Goal: Transaction & Acquisition: Purchase product/service

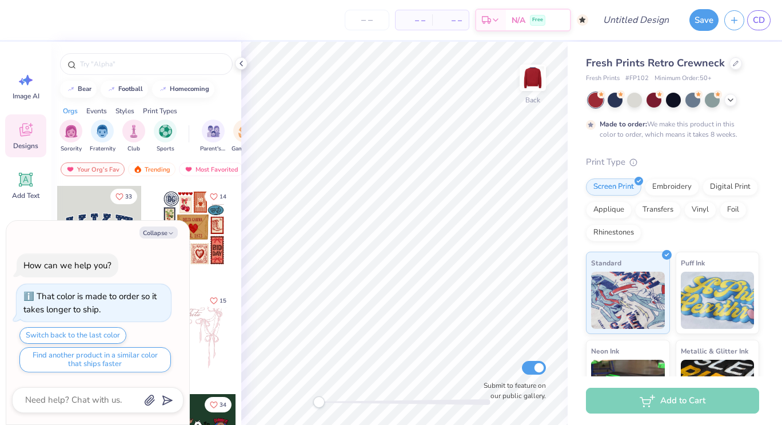
click at [746, 30] on div "Save CD" at bounding box center [733, 20] width 98 height 40
click at [758, 18] on span "CD" at bounding box center [759, 20] width 12 height 13
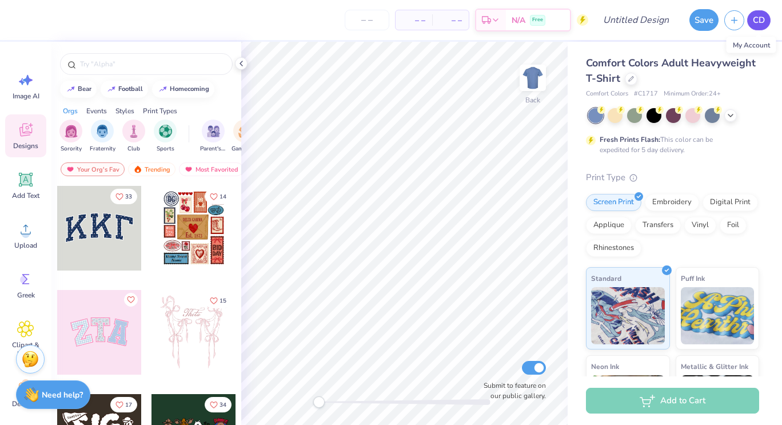
click at [756, 19] on span "CD" at bounding box center [759, 20] width 12 height 13
click at [634, 80] on icon at bounding box center [631, 78] width 6 height 6
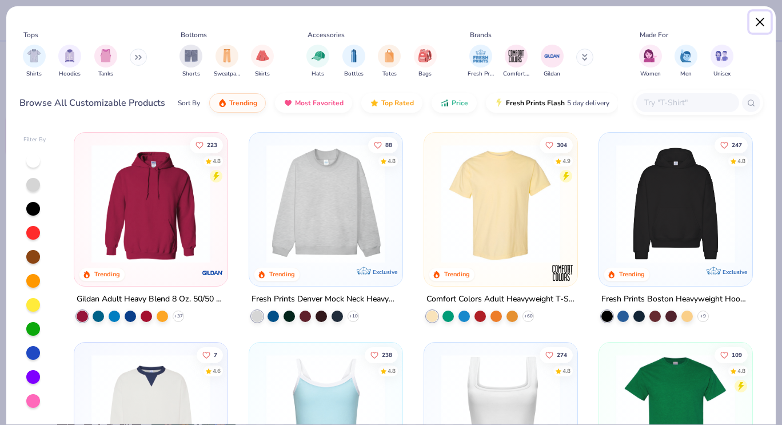
click at [763, 18] on button "Close" at bounding box center [760, 22] width 22 height 22
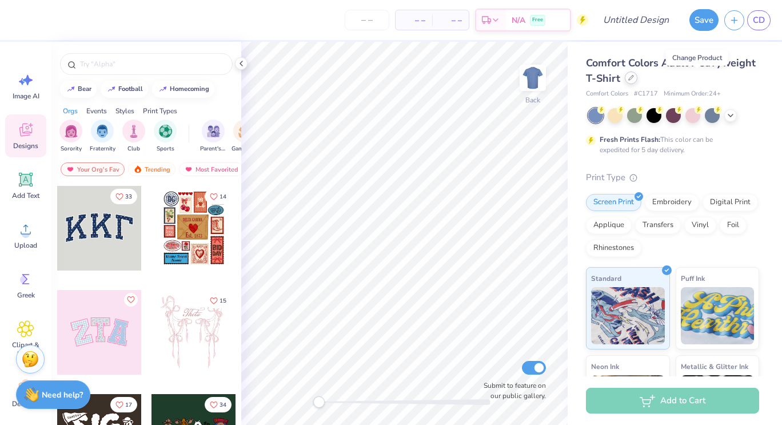
click at [633, 79] on icon at bounding box center [631, 77] width 5 height 5
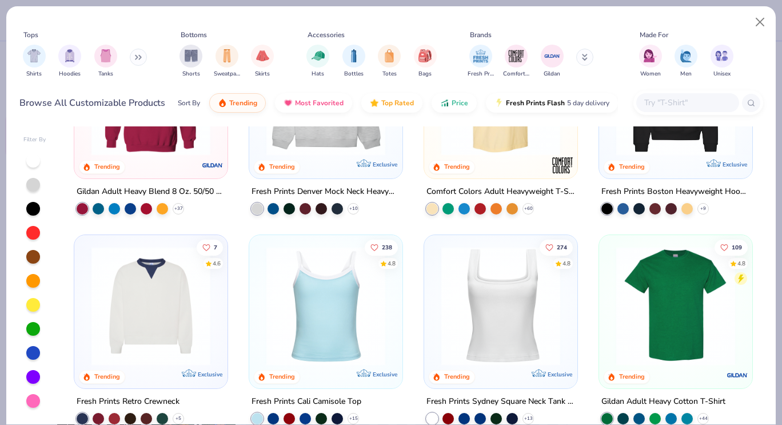
scroll to position [110, 0]
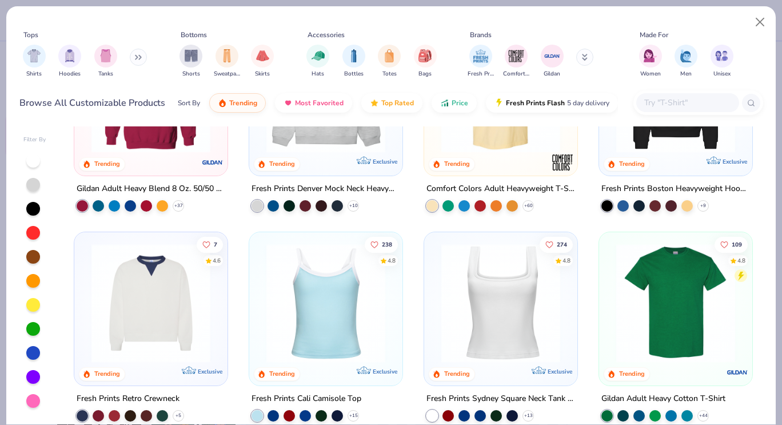
click at [155, 318] on img at bounding box center [151, 302] width 130 height 119
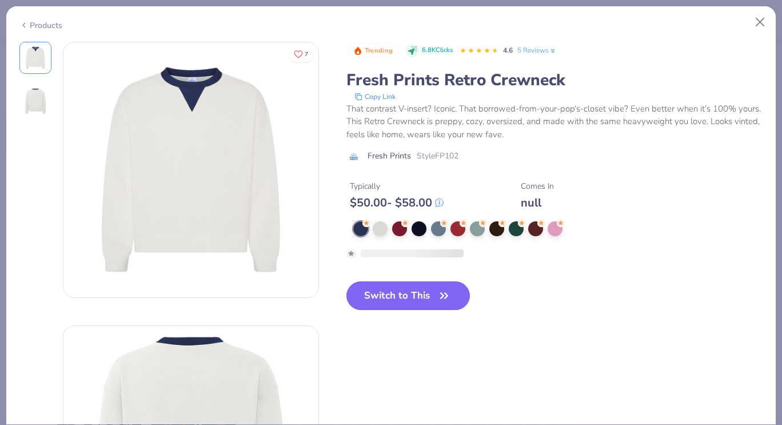
click at [393, 298] on button "Switch to This" at bounding box center [408, 295] width 124 height 29
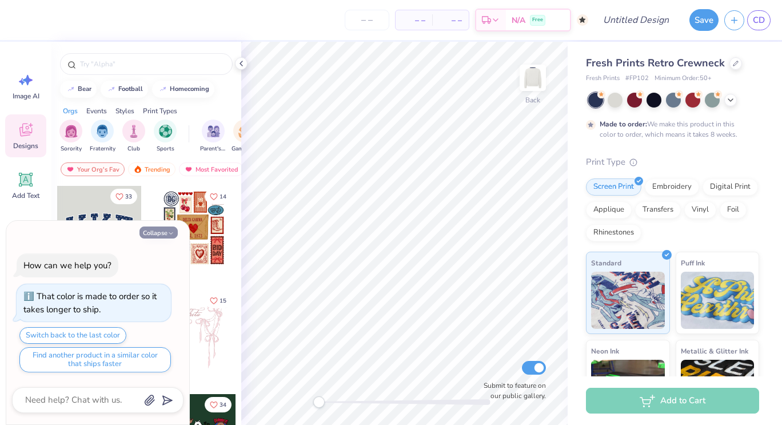
click at [151, 227] on button "Collapse" at bounding box center [158, 232] width 38 height 12
type textarea "x"
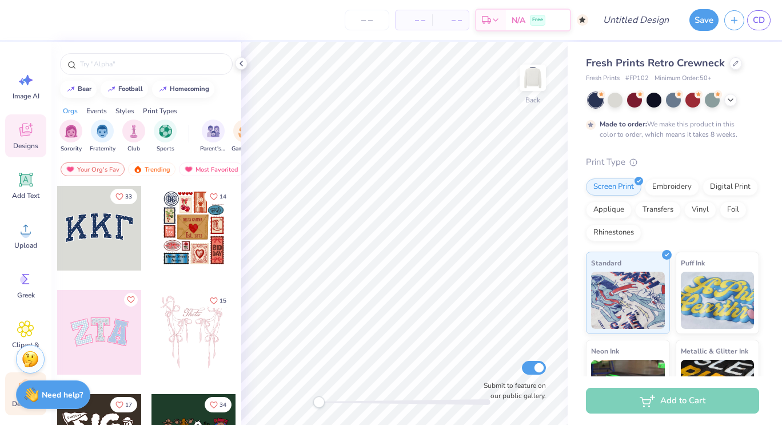
click at [12, 402] on span "Decorate" at bounding box center [25, 403] width 27 height 9
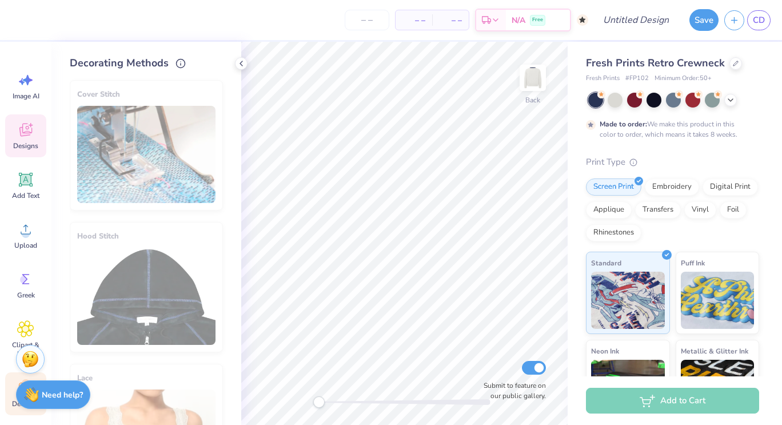
click at [20, 133] on icon at bounding box center [25, 129] width 13 height 13
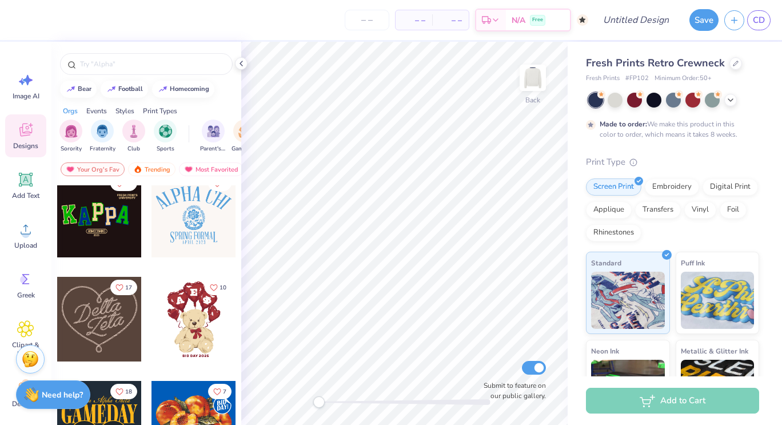
scroll to position [444, 0]
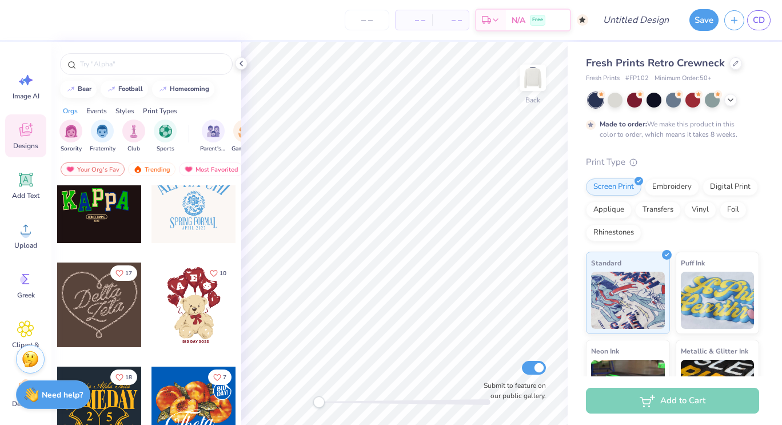
click at [167, 227] on div at bounding box center [193, 200] width 85 height 85
click at [119, 58] on div at bounding box center [146, 64] width 173 height 22
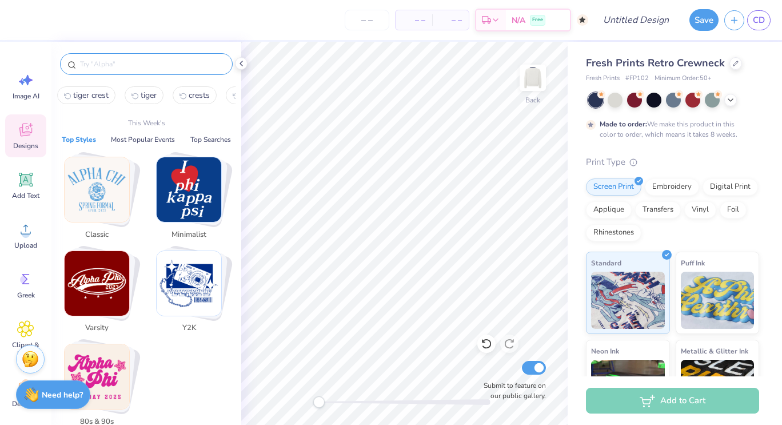
click at [115, 62] on input "text" at bounding box center [152, 63] width 146 height 11
type input "t"
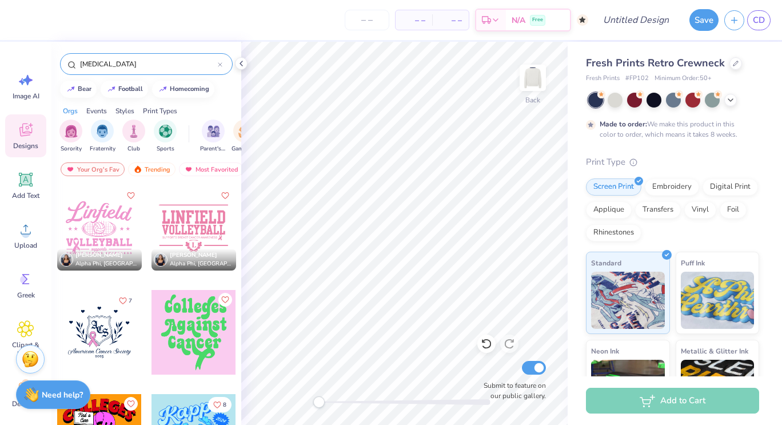
type input "cancer"
click at [57, 321] on div at bounding box center [15, 332] width 85 height 85
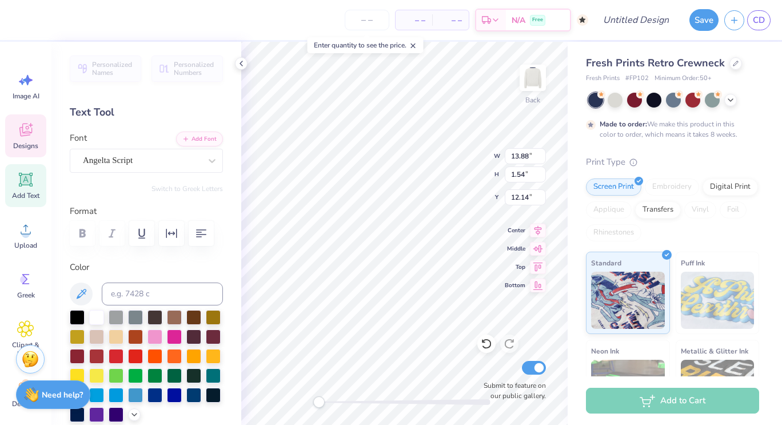
scroll to position [9, 1]
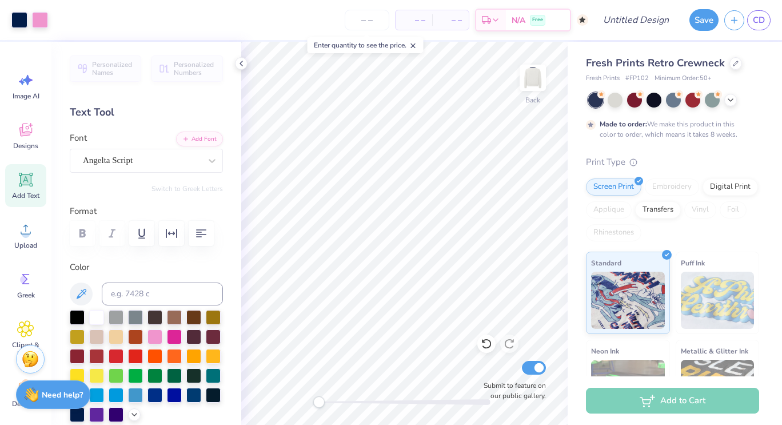
click at [231, 59] on div "Personalized Names Personalized Numbers Text Tool Add Font Font Angelta Script …" at bounding box center [146, 233] width 190 height 383
click at [243, 59] on icon at bounding box center [241, 63] width 9 height 9
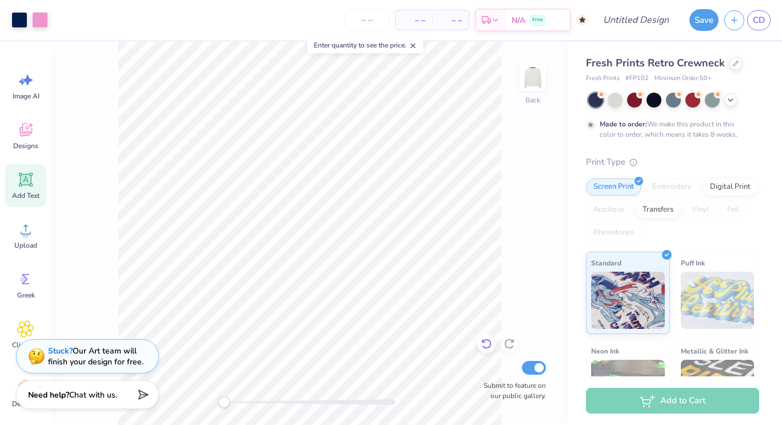
click at [486, 344] on icon at bounding box center [486, 343] width 11 height 11
click at [485, 344] on icon at bounding box center [486, 343] width 11 height 11
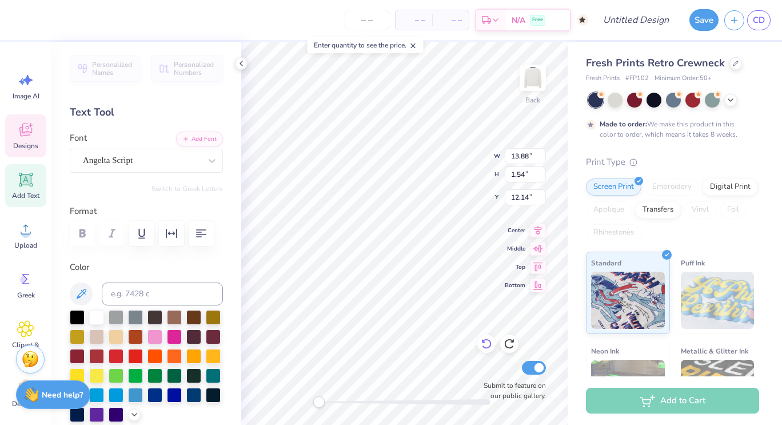
scroll to position [9, 7]
type textarea "A"
type textarea "c"
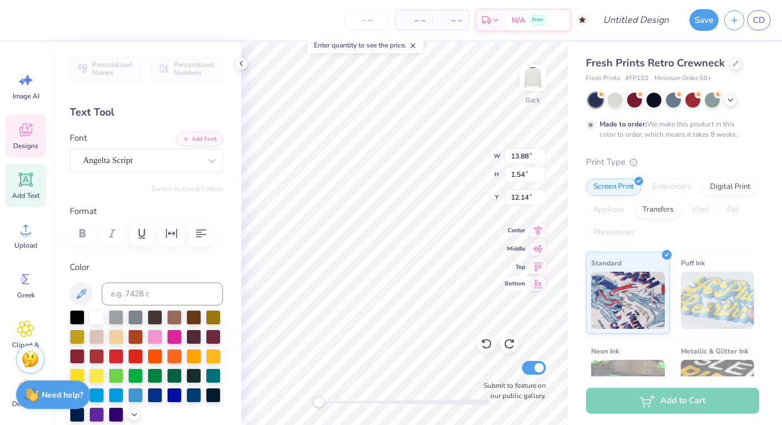
type textarea "Cancer Awareness Club"
type input "1.43"
type input "2.00"
type input "7.79"
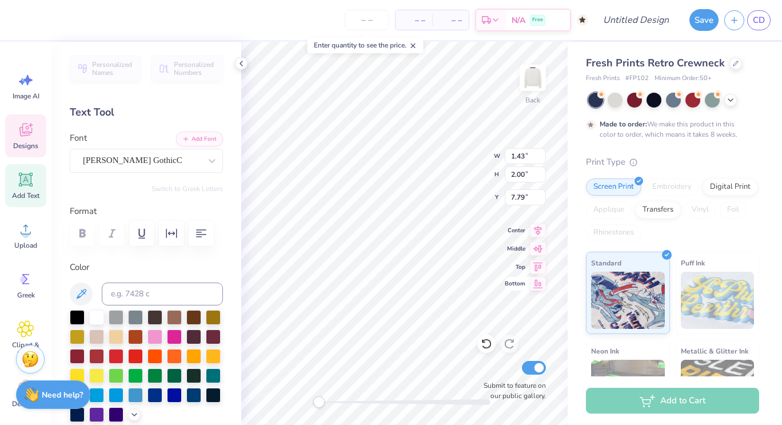
type input "1.51"
type input "1.84"
type input "7.02"
type input "1.49"
type input "1.88"
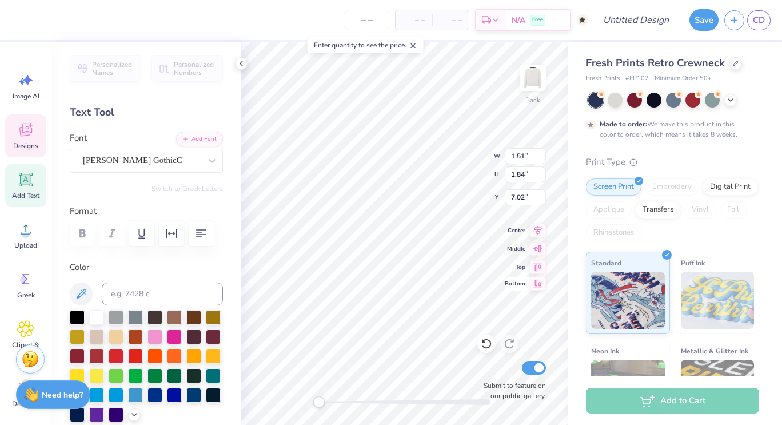
type input "6.04"
type textarea "h"
type textarea "HC"
click at [131, 165] on div "Amador GothicC" at bounding box center [142, 160] width 120 height 18
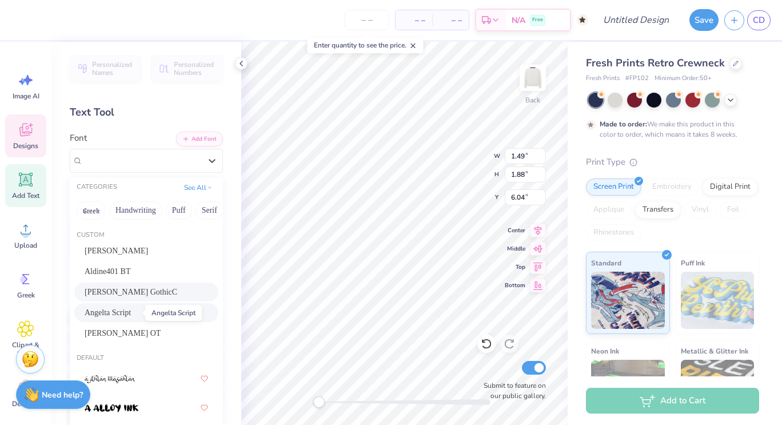
click at [130, 310] on span "Angelta Script" at bounding box center [108, 312] width 46 height 12
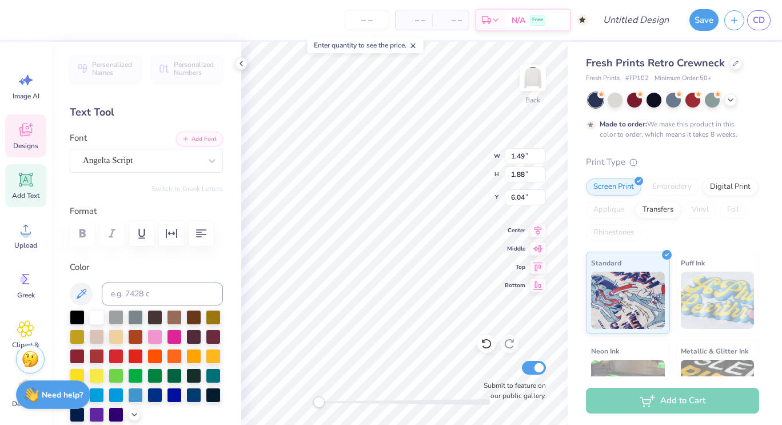
scroll to position [8, 1]
click at [123, 163] on div "Angelta Script" at bounding box center [142, 160] width 120 height 18
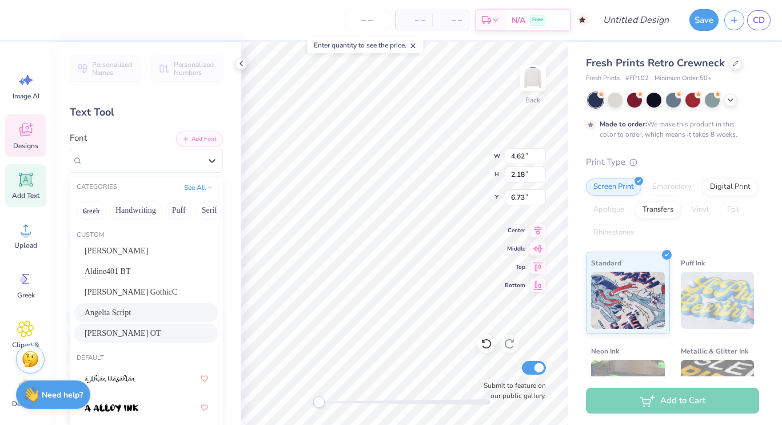
click at [147, 327] on div "Mrs Eaves OT" at bounding box center [146, 333] width 123 height 12
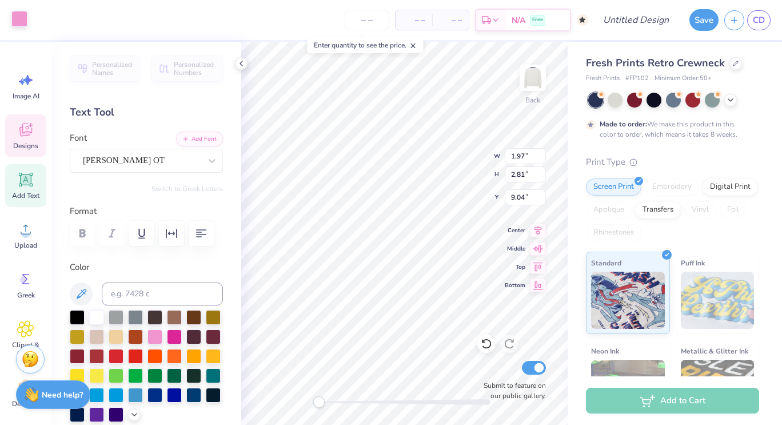
click at [23, 23] on div at bounding box center [19, 19] width 16 height 16
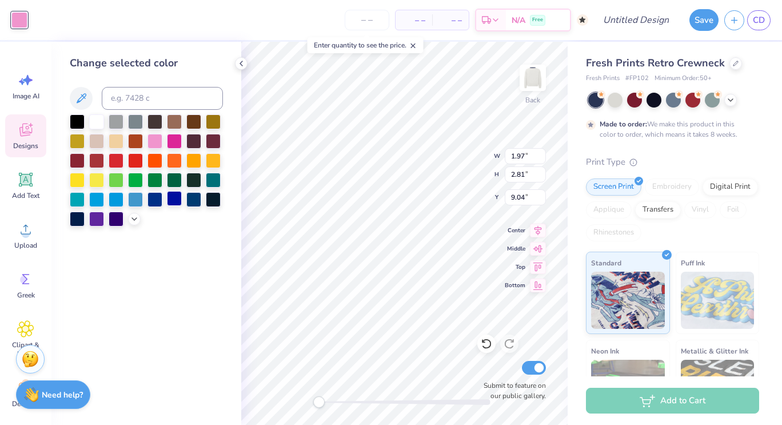
click at [175, 201] on div at bounding box center [174, 198] width 15 height 15
click at [322, 401] on div "Accessibility label" at bounding box center [322, 401] width 11 height 11
click at [193, 201] on div at bounding box center [193, 198] width 15 height 15
click at [332, 405] on div at bounding box center [404, 401] width 171 height 11
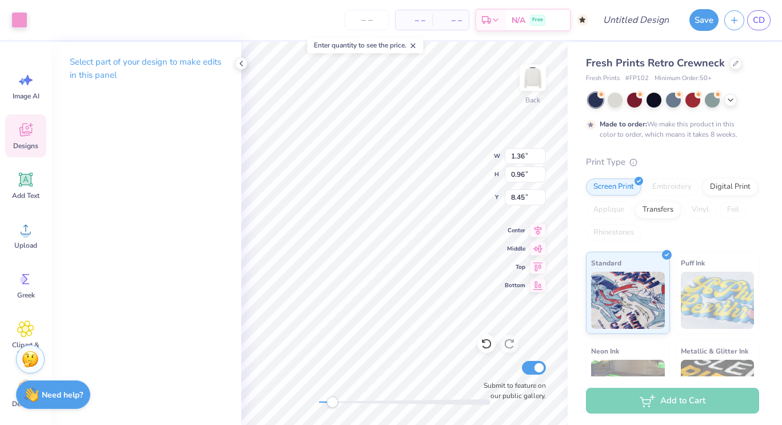
type input "1.36"
type input "0.96"
type input "8.45"
click at [10, 19] on div "Art colors" at bounding box center [13, 20] width 27 height 40
click at [22, 22] on div at bounding box center [19, 19] width 16 height 16
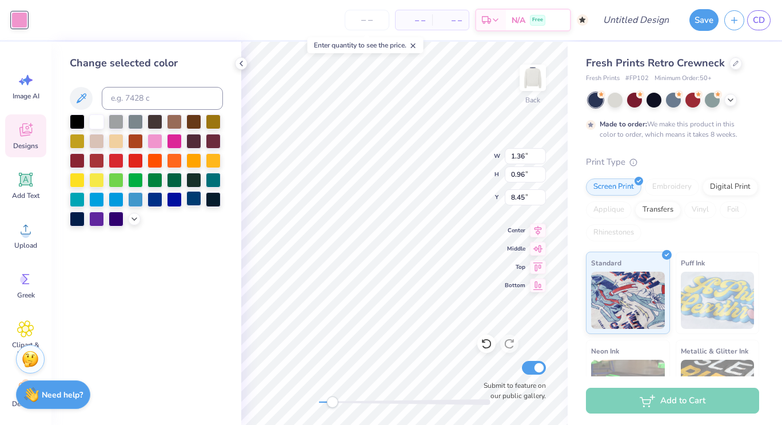
click at [192, 196] on div at bounding box center [193, 198] width 15 height 15
click at [333, 402] on div "Accessibility label" at bounding box center [332, 401] width 11 height 11
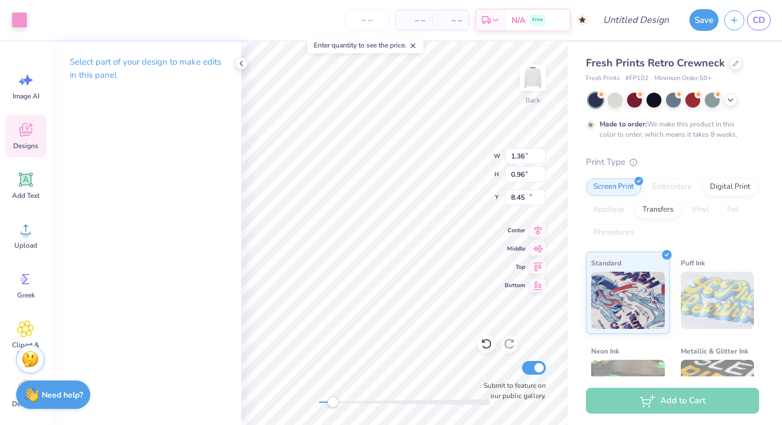
type input "1.13"
type input "1.55"
type input "10.26"
click at [12, 25] on div at bounding box center [19, 19] width 16 height 16
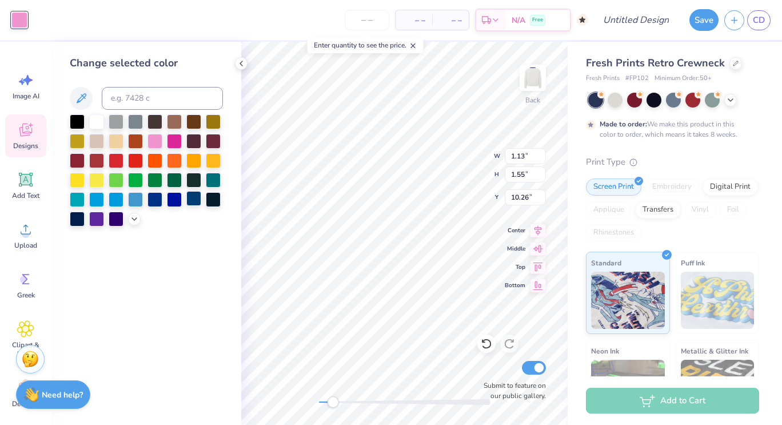
click at [194, 194] on div at bounding box center [193, 198] width 15 height 15
click at [336, 401] on div "Accessibility label" at bounding box center [337, 401] width 11 height 11
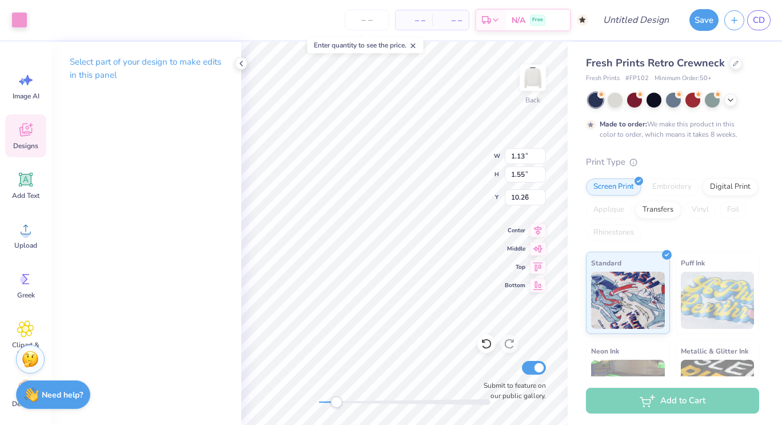
type input "0.63"
type input "1.19"
type input "9.04"
click at [22, 25] on div at bounding box center [19, 19] width 16 height 16
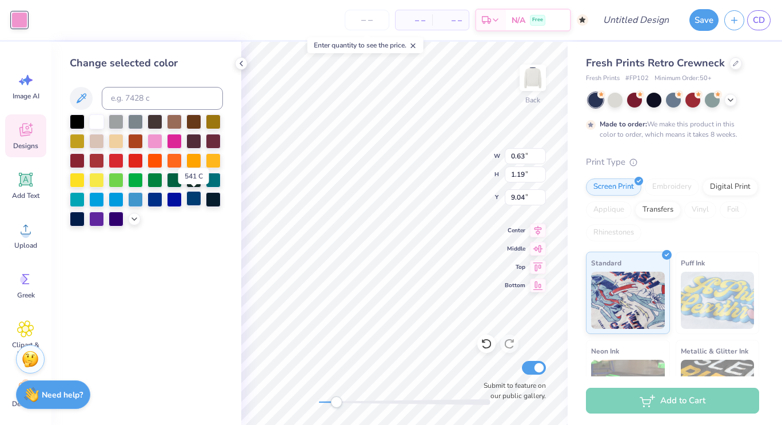
click at [193, 199] on div at bounding box center [193, 198] width 15 height 15
drag, startPoint x: 336, startPoint y: 400, endPoint x: 322, endPoint y: 397, distance: 14.6
click at [322, 397] on div "Accessibility label" at bounding box center [322, 401] width 11 height 11
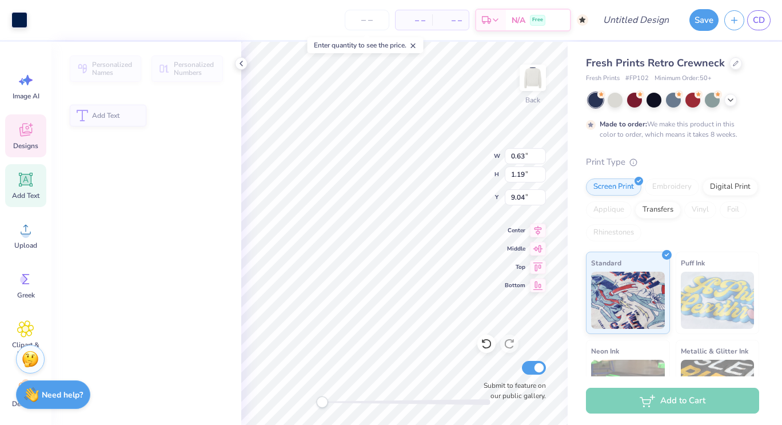
type input "4.25"
type input "2.00"
type input "6.90"
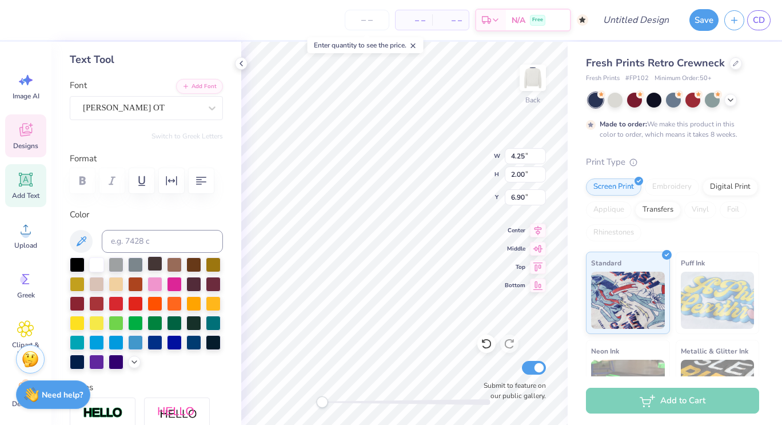
scroll to position [54, 0]
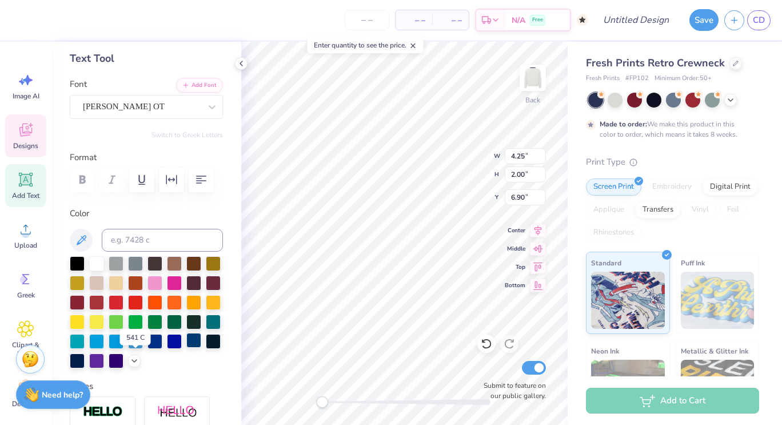
click at [186, 348] on div at bounding box center [193, 340] width 15 height 15
click at [34, 23] on div "– – Per Item – – Total Est. Delivery N/A Free" at bounding box center [310, 20] width 555 height 40
click at [19, 18] on div at bounding box center [19, 19] width 16 height 16
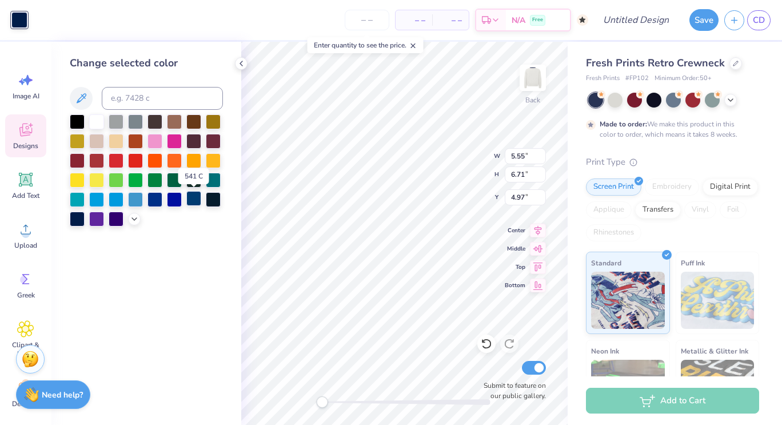
click at [191, 198] on div at bounding box center [193, 198] width 15 height 15
click at [324, 403] on div "Accessibility label" at bounding box center [323, 401] width 11 height 11
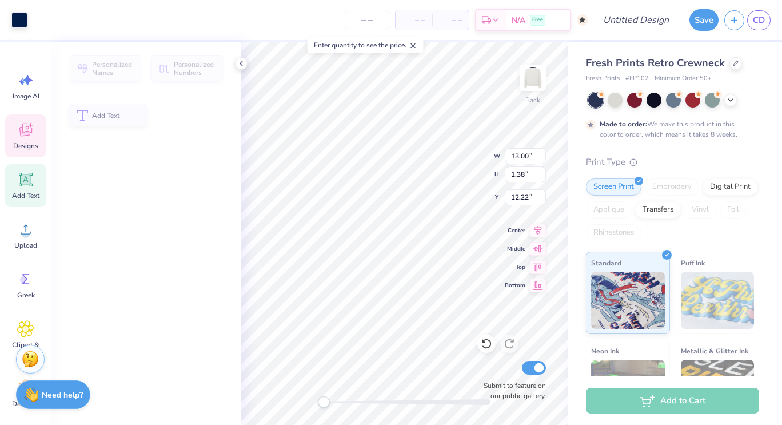
type input "13.00"
type input "1.38"
type input "12.22"
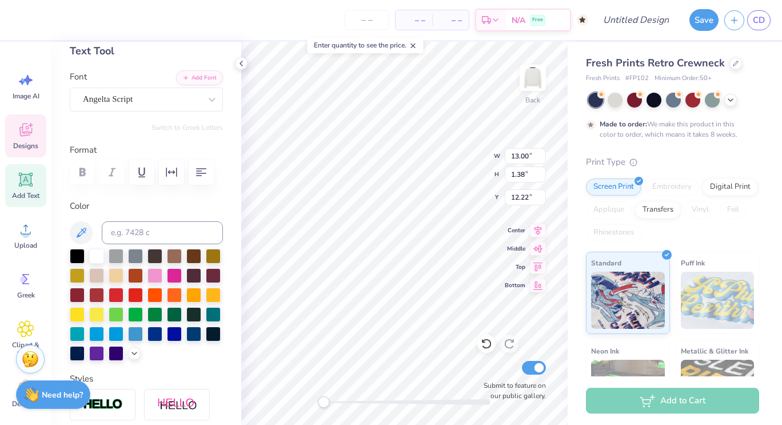
scroll to position [61, 0]
click at [186, 340] on div at bounding box center [193, 332] width 15 height 15
click at [223, 103] on div "Personalized Names Personalized Numbers Text Tool Add Font Font Angelta Script …" at bounding box center [146, 233] width 190 height 383
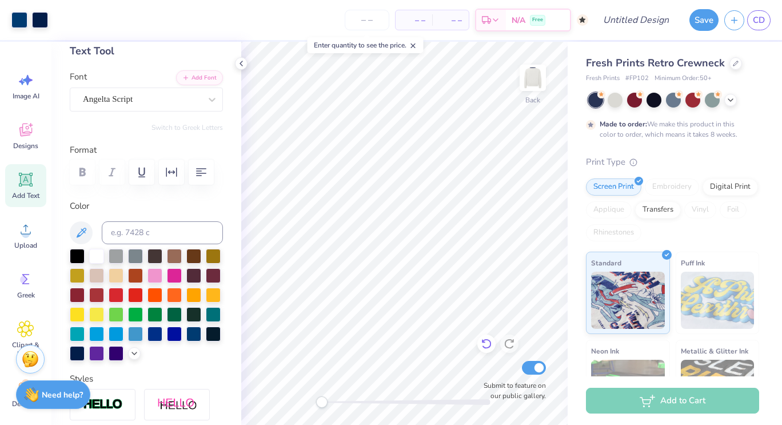
click at [489, 352] on div at bounding box center [486, 343] width 18 height 18
click at [484, 349] on icon at bounding box center [486, 343] width 11 height 11
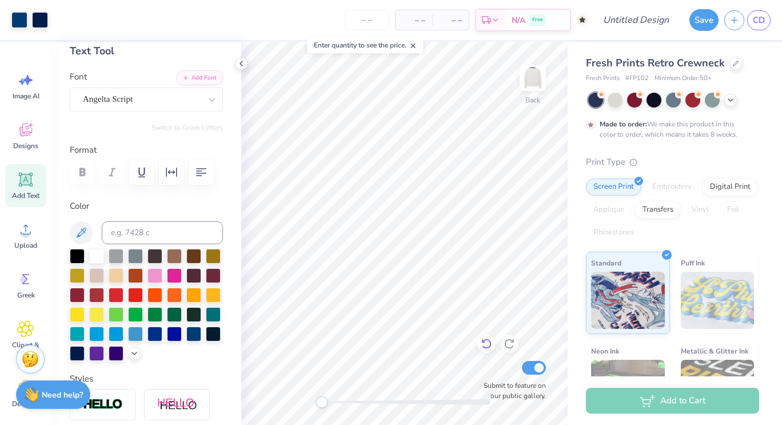
click at [484, 349] on icon at bounding box center [486, 343] width 11 height 11
click at [21, 148] on span "Designs" at bounding box center [25, 145] width 25 height 9
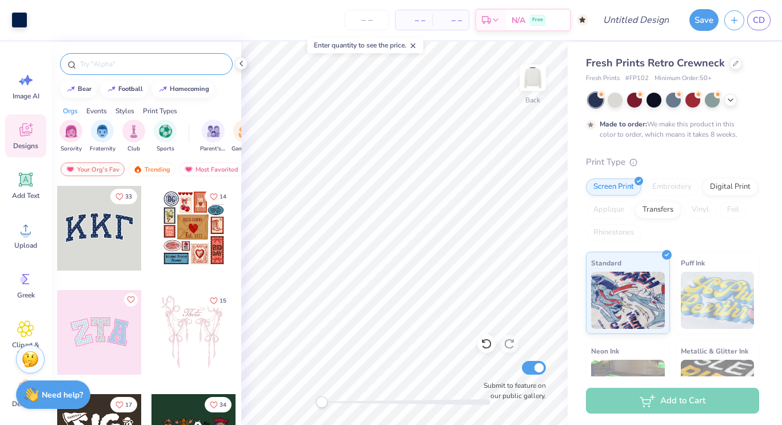
click at [141, 57] on div at bounding box center [146, 64] width 173 height 22
drag, startPoint x: 141, startPoint y: 57, endPoint x: 137, endPoint y: 69, distance: 13.2
click at [137, 69] on div at bounding box center [146, 64] width 173 height 22
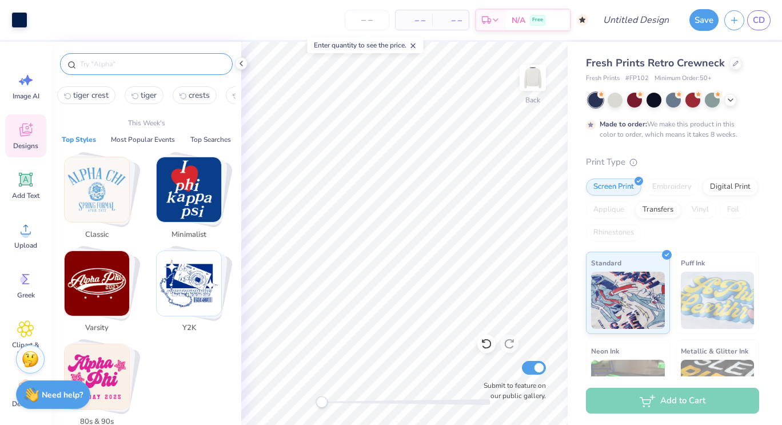
click at [201, 65] on input "text" at bounding box center [152, 63] width 146 height 11
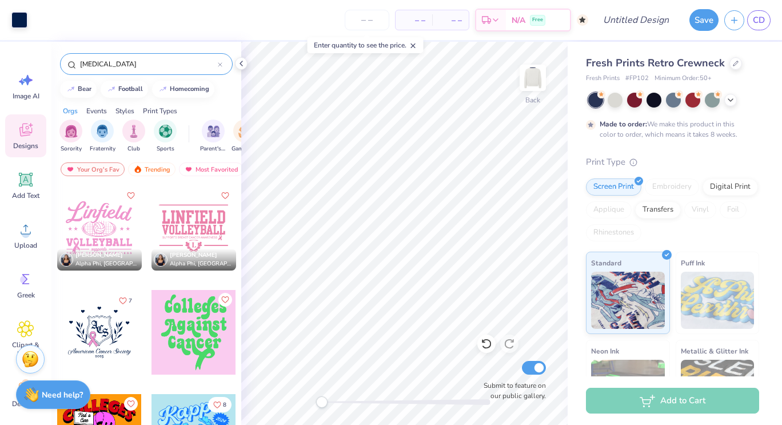
type input "cancer"
click at [95, 321] on div at bounding box center [99, 332] width 85 height 85
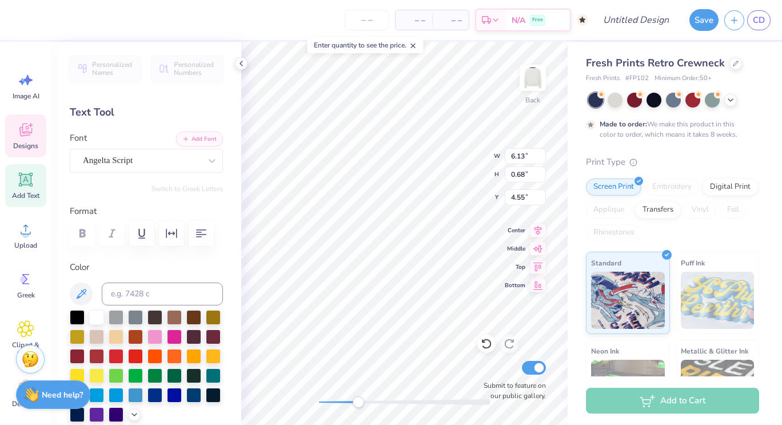
scroll to position [9, 1]
click at [522, 270] on div "Back W 6.13 6.13 " H 0.68 0.68 " Y 4.55 4.55 " Center Middle Top Bottom Submit …" at bounding box center [404, 233] width 326 height 383
click at [520, 277] on div "Back W 6.13 6.13 " H 0.68 0.68 " Y 4.55 4.55 " Center Middle Top Bottom Submit …" at bounding box center [404, 233] width 326 height 383
type textarea "A"
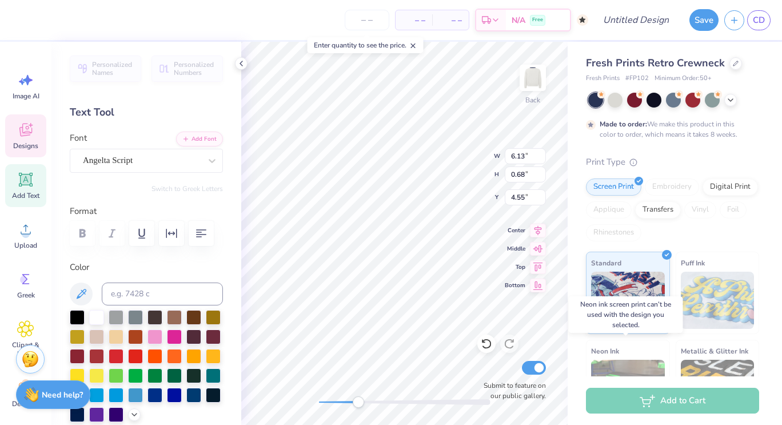
scroll to position [9, 5]
type textarea "Cancer Awareness Club"
type input "0.63"
type input "0.88"
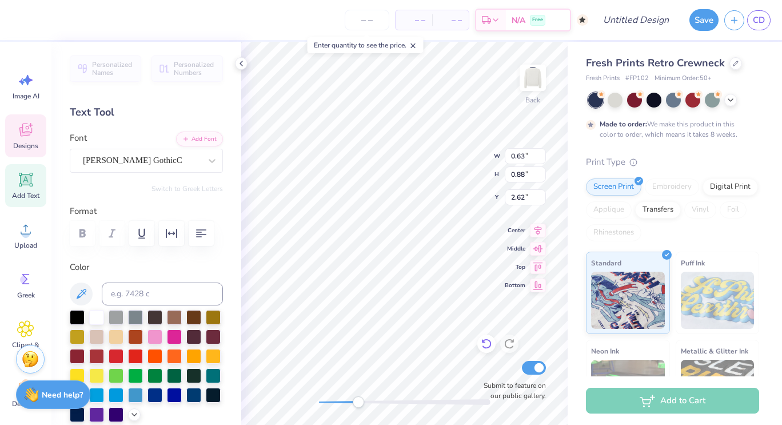
type input "2.62"
type input "0.67"
type input "0.81"
type input "2.28"
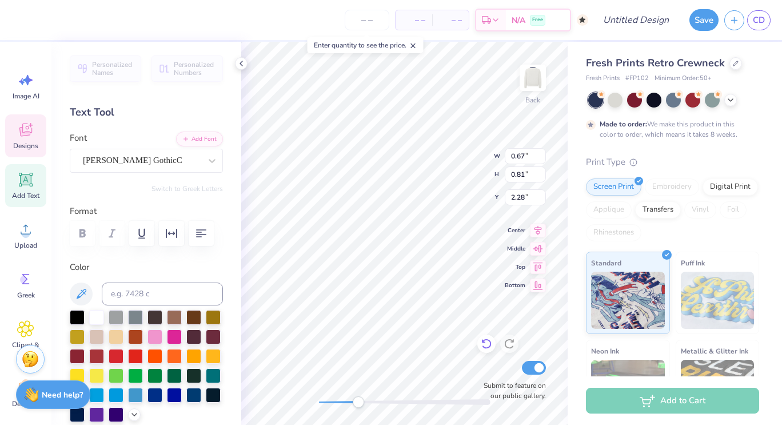
type input "0.66"
type input "0.83"
type input "1.85"
click at [23, 199] on span "Add Text" at bounding box center [25, 195] width 27 height 9
type input "7.26"
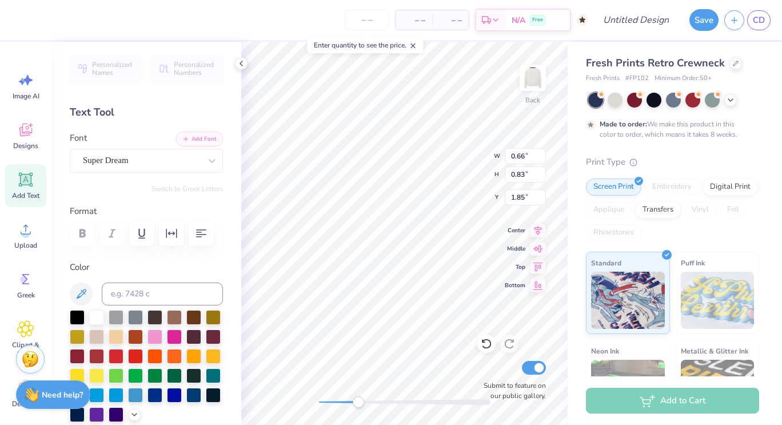
type input "2.10"
type input "8.95"
type textarea "T"
type textarea "h"
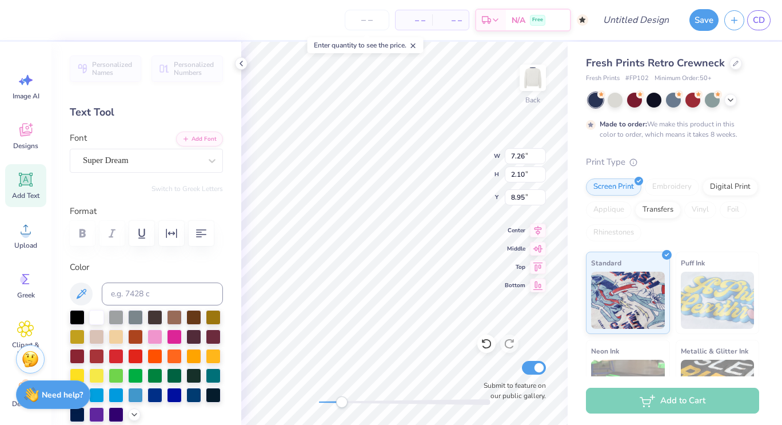
scroll to position [8, 1]
type textarea "HC"
click at [165, 163] on div "Super Dream" at bounding box center [142, 160] width 120 height 18
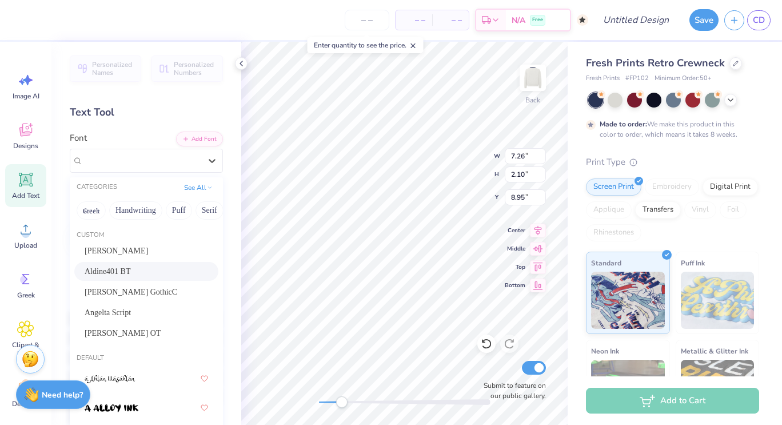
click at [144, 271] on div "Aldine401 BT" at bounding box center [146, 271] width 123 height 12
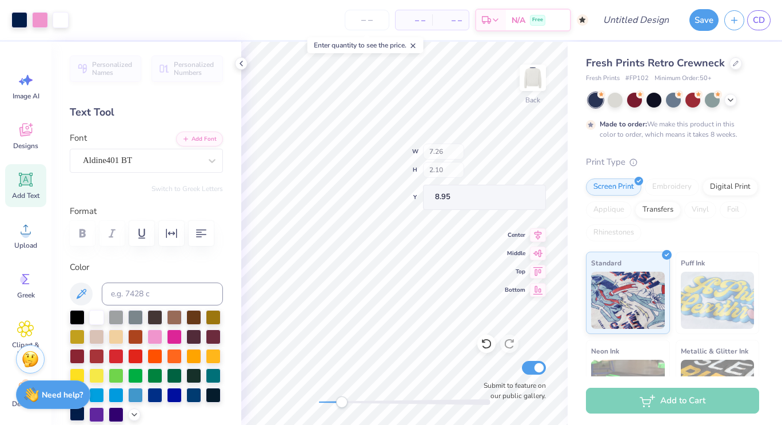
scroll to position [71, 0]
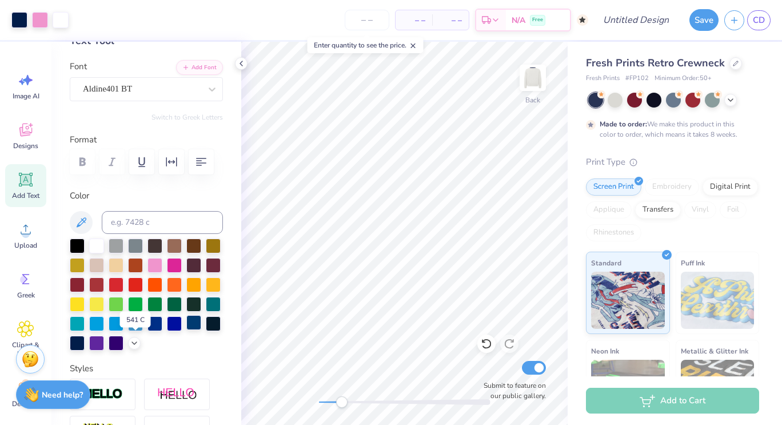
click at [186, 330] on div at bounding box center [193, 322] width 15 height 15
type input "2.45"
type input "2.96"
type input "1.38"
type input "2.03"
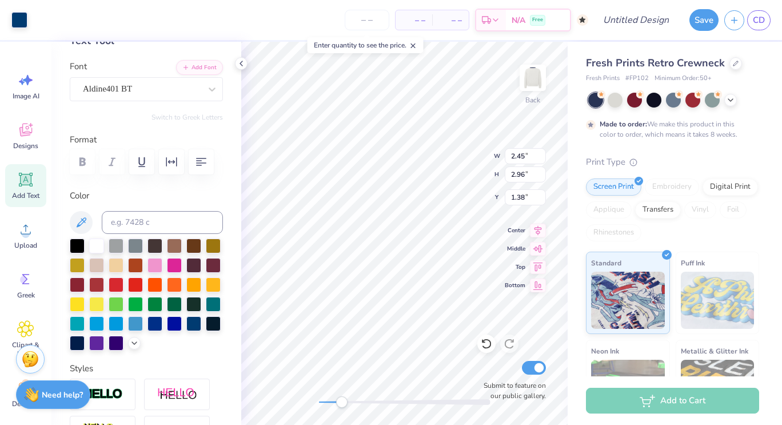
type input "0.92"
type input "2.23"
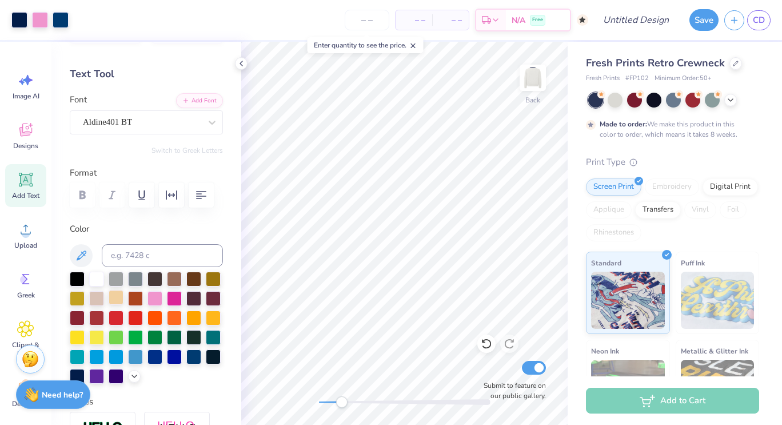
scroll to position [0, 0]
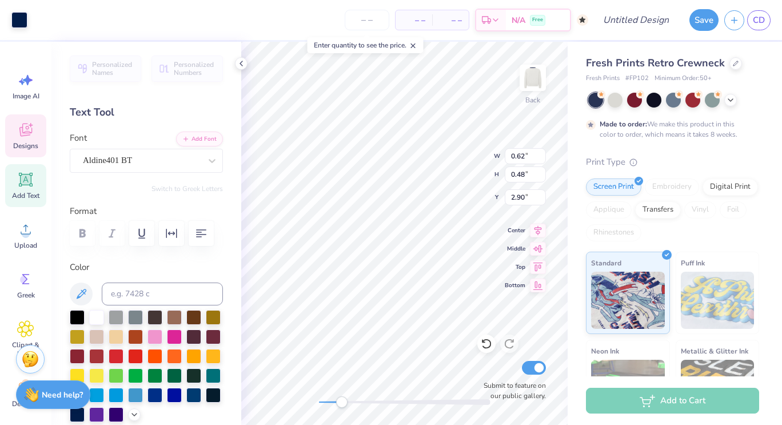
type input "1.70"
type input "0.77"
type input "2.23"
click at [15, 22] on div at bounding box center [19, 19] width 16 height 16
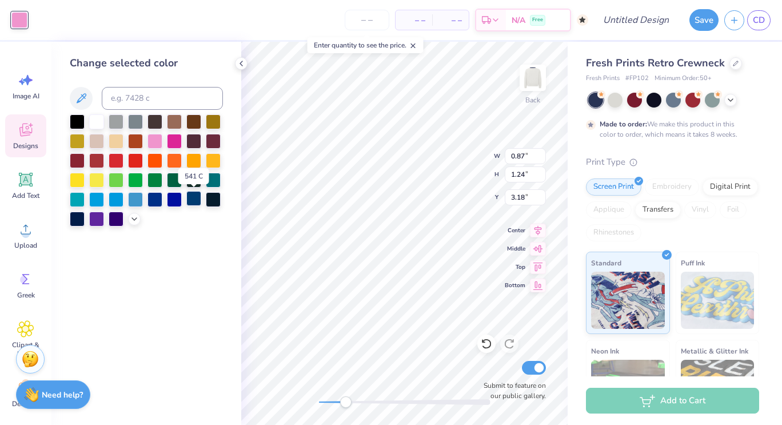
click at [196, 203] on div at bounding box center [193, 198] width 15 height 15
drag, startPoint x: 348, startPoint y: 402, endPoint x: 355, endPoint y: 402, distance: 7.4
click at [355, 402] on div "Accessibility label" at bounding box center [354, 401] width 11 height 11
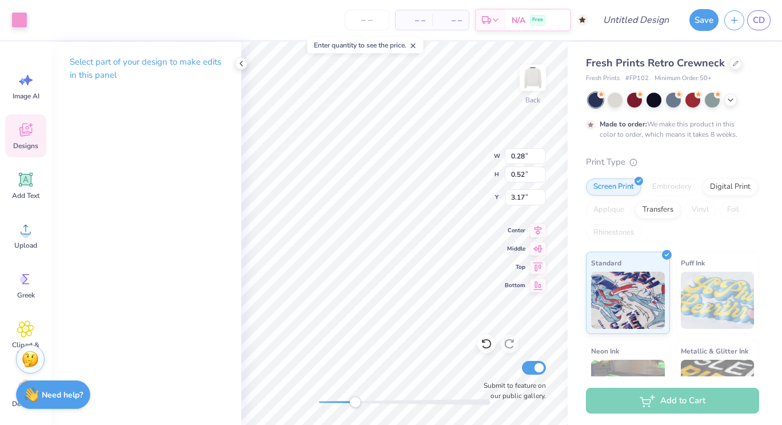
type input "0.28"
type input "0.52"
type input "3.17"
click at [19, 22] on div at bounding box center [19, 19] width 16 height 16
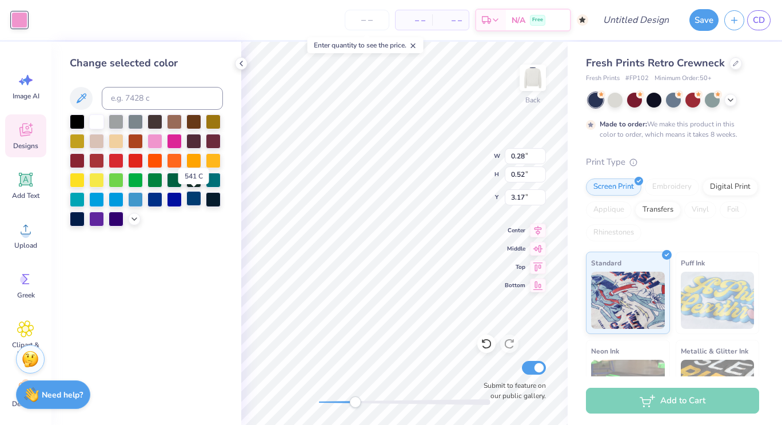
click at [192, 199] on div at bounding box center [193, 198] width 15 height 15
click at [359, 404] on div "Accessibility label" at bounding box center [358, 401] width 11 height 11
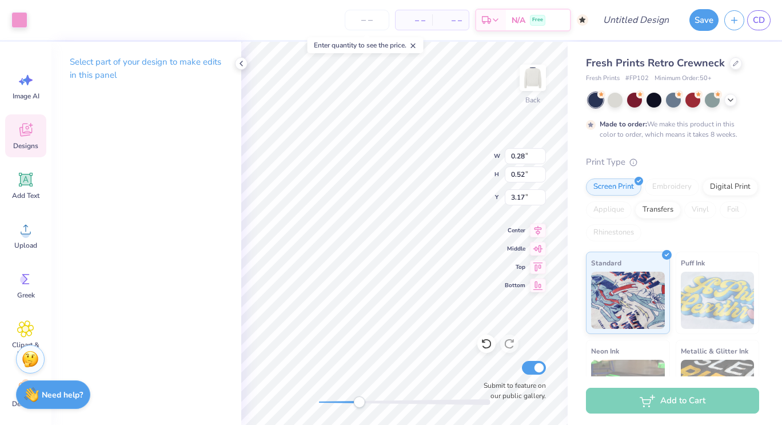
type input "0.50"
type input "0.69"
type input "3.72"
click at [22, 17] on div at bounding box center [19, 19] width 16 height 16
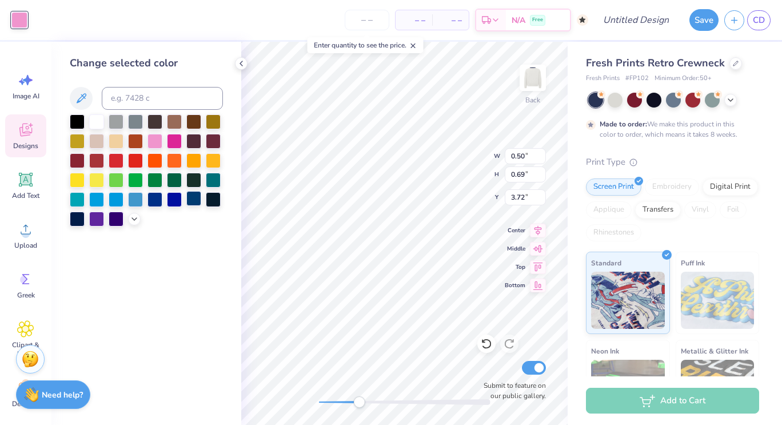
click at [193, 197] on div at bounding box center [193, 198] width 15 height 15
click at [364, 405] on div "Accessibility label" at bounding box center [363, 401] width 11 height 11
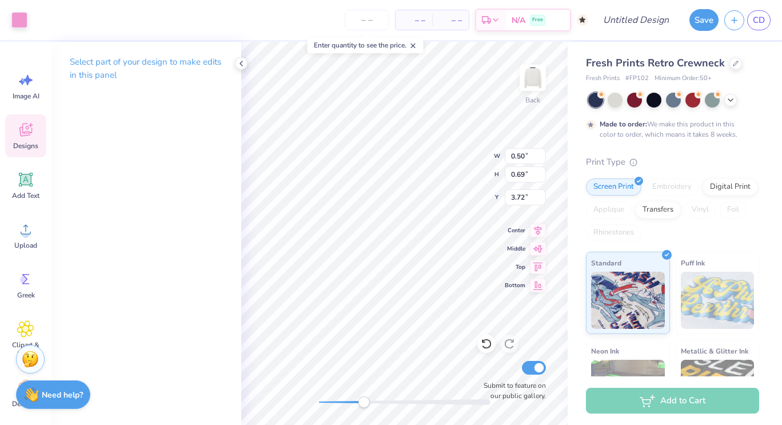
type input "0.60"
type input "0.42"
type input "2.91"
click at [19, 22] on div at bounding box center [19, 19] width 16 height 16
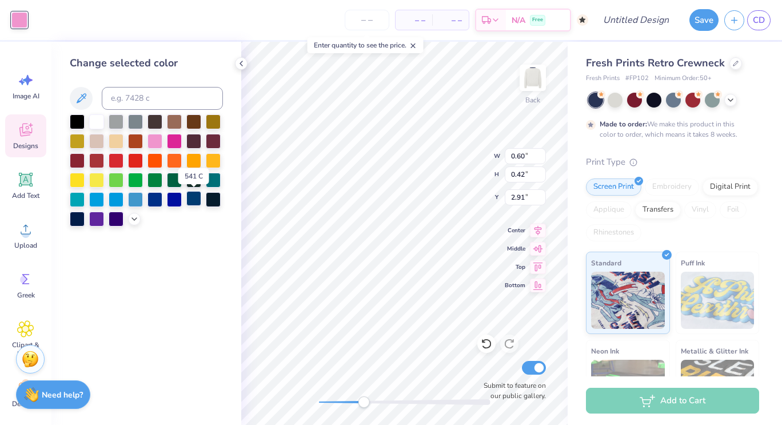
click at [191, 202] on div at bounding box center [193, 198] width 15 height 15
click at [355, 409] on div "Back W 0.60 0.60 " H 0.42 0.42 " Y 2.91 2.91 " Center Middle Top Bottom Submit …" at bounding box center [404, 233] width 326 height 383
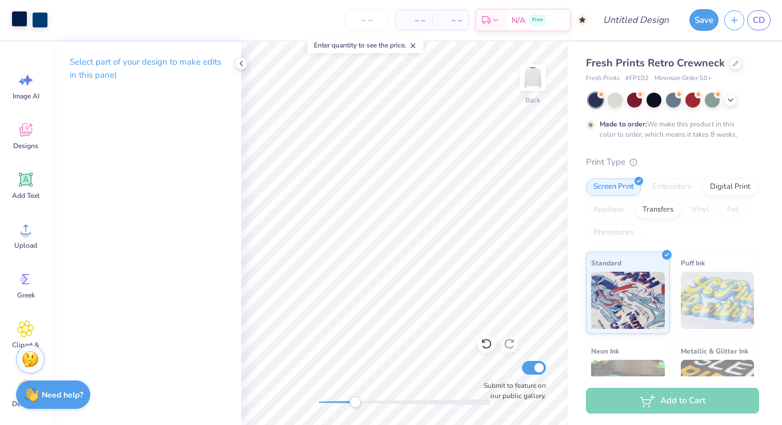
click at [21, 15] on div at bounding box center [19, 19] width 16 height 16
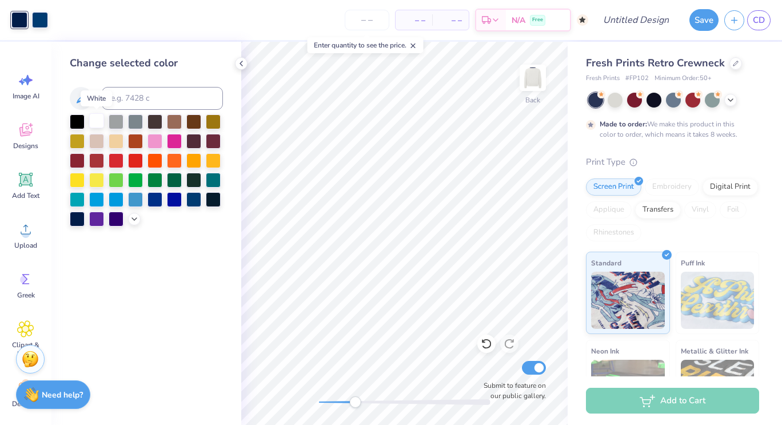
click at [96, 122] on div at bounding box center [96, 120] width 15 height 15
click at [192, 198] on div at bounding box center [193, 198] width 15 height 15
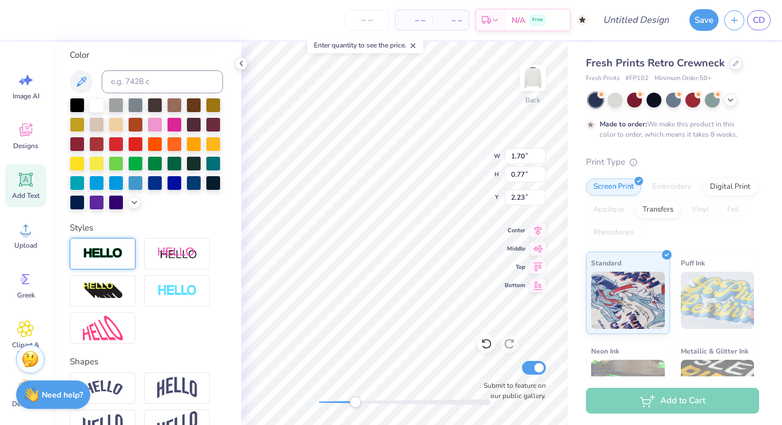
click at [98, 265] on div at bounding box center [103, 253] width 66 height 31
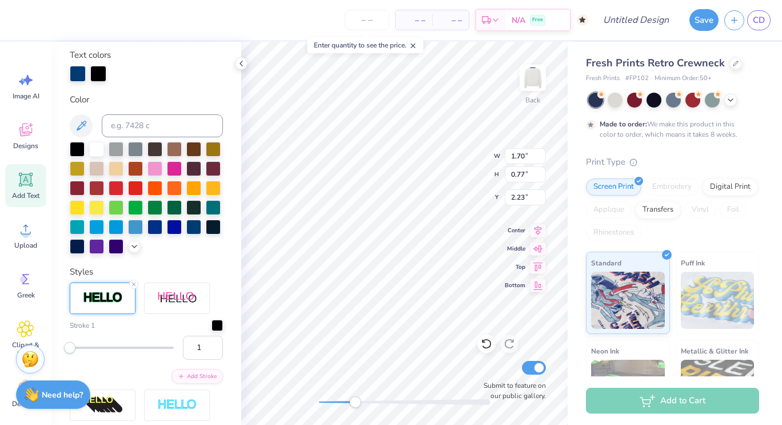
scroll to position [256, 0]
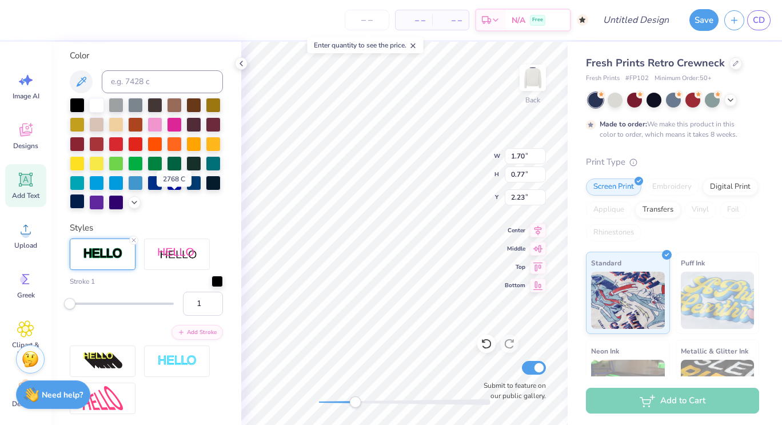
click at [85, 205] on div at bounding box center [77, 201] width 15 height 15
click at [206, 189] on div at bounding box center [213, 181] width 15 height 15
click at [186, 189] on div at bounding box center [193, 181] width 15 height 15
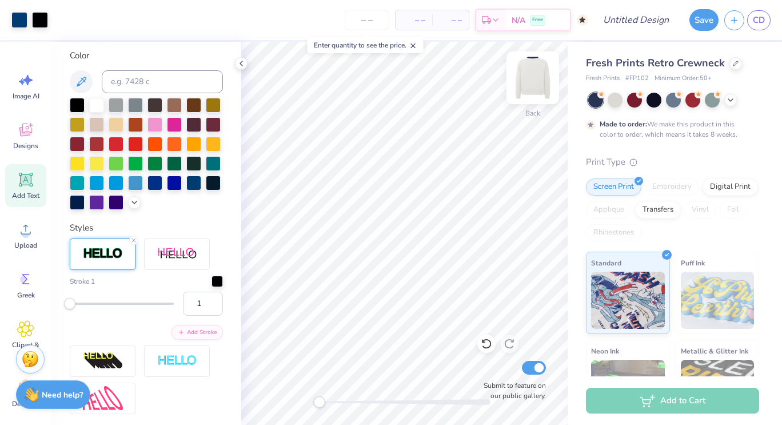
click at [534, 93] on img at bounding box center [533, 78] width 46 height 46
click at [33, 131] on icon at bounding box center [25, 129] width 17 height 17
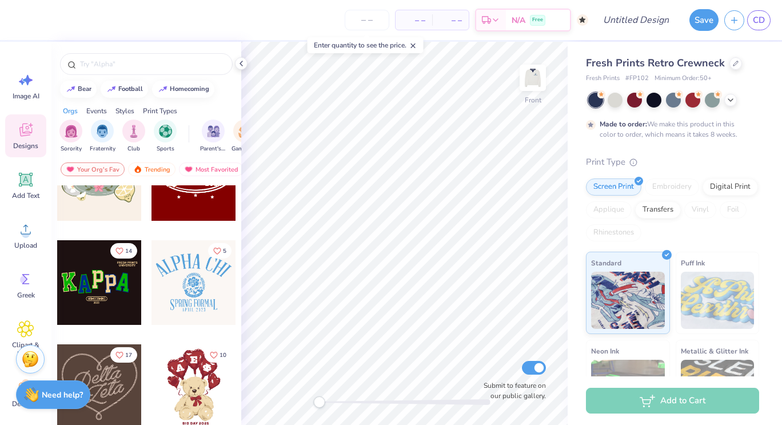
scroll to position [362, 0]
click at [73, 133] on img "filter for Sorority" at bounding box center [71, 129] width 13 height 13
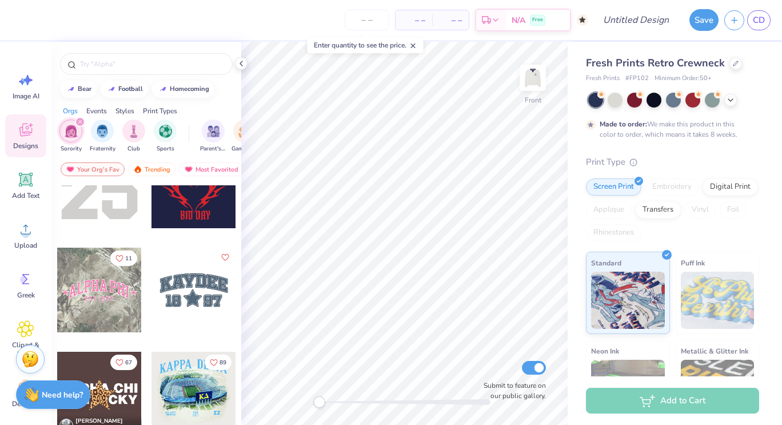
scroll to position [1561, 0]
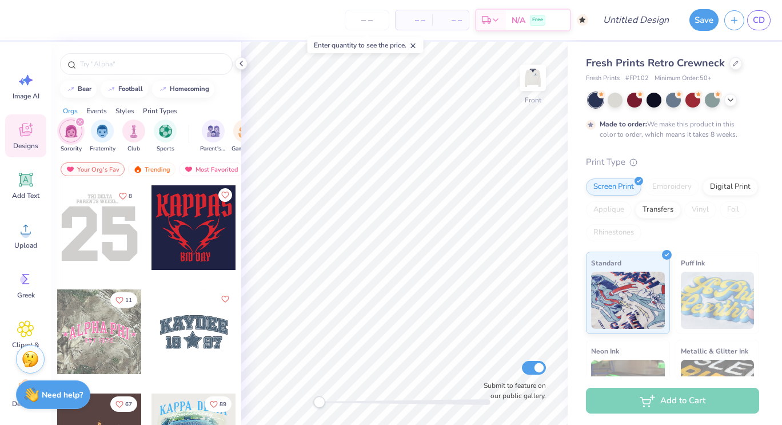
click at [114, 236] on div at bounding box center [99, 227] width 85 height 85
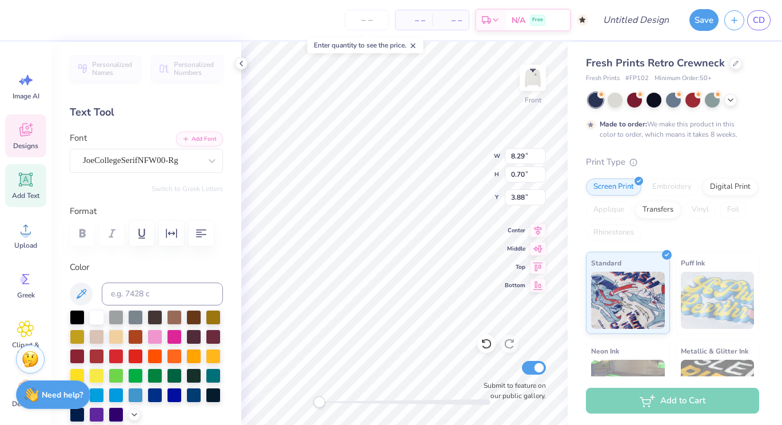
scroll to position [9, 2]
type textarea "P"
type input "4.35"
type input "3.00"
click at [186, 401] on div at bounding box center [193, 393] width 15 height 15
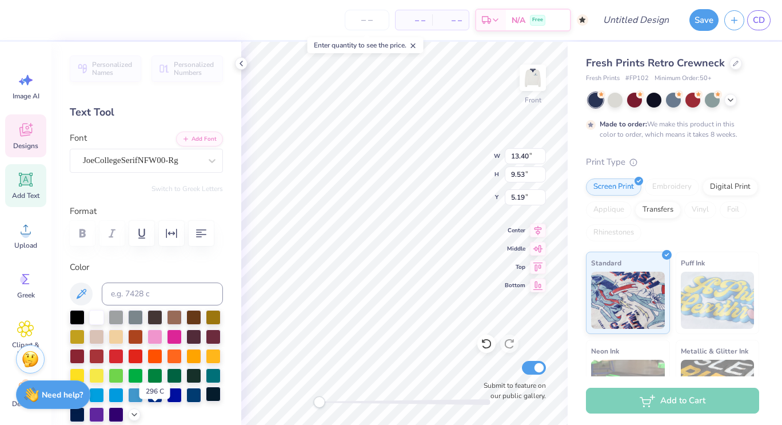
click at [206, 401] on div at bounding box center [213, 393] width 15 height 15
click at [85, 415] on div at bounding box center [77, 413] width 15 height 15
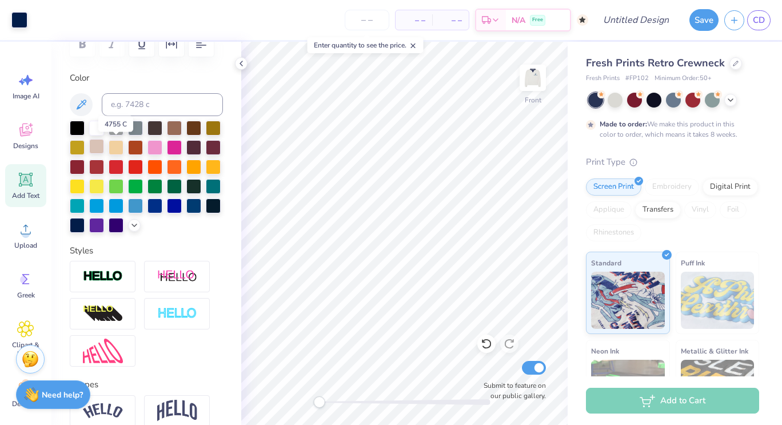
scroll to position [0, 0]
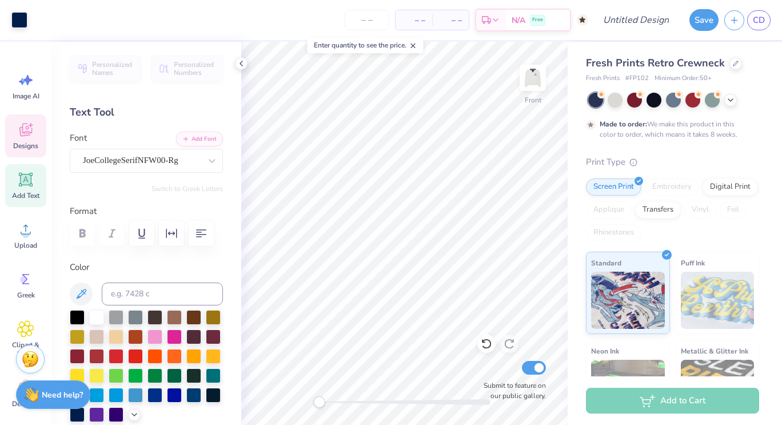
click at [23, 143] on span "Designs" at bounding box center [25, 145] width 25 height 9
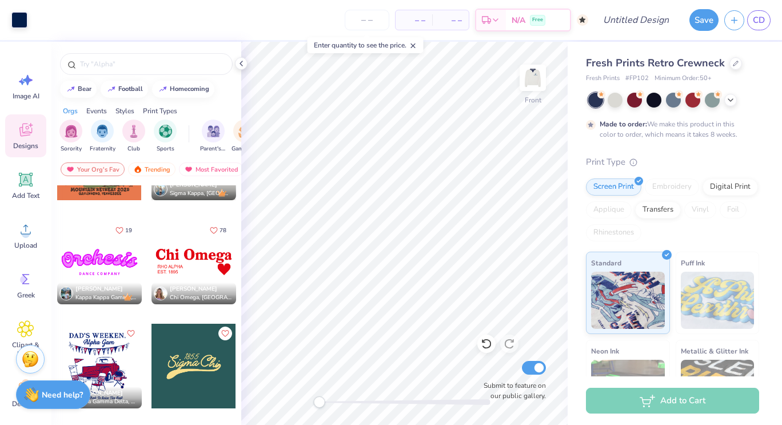
scroll to position [3086, 0]
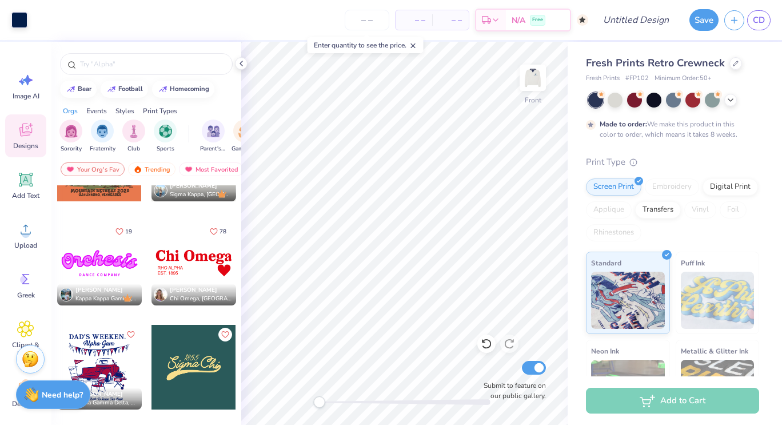
click at [201, 251] on div at bounding box center [193, 263] width 85 height 85
click at [18, 17] on div at bounding box center [19, 19] width 16 height 16
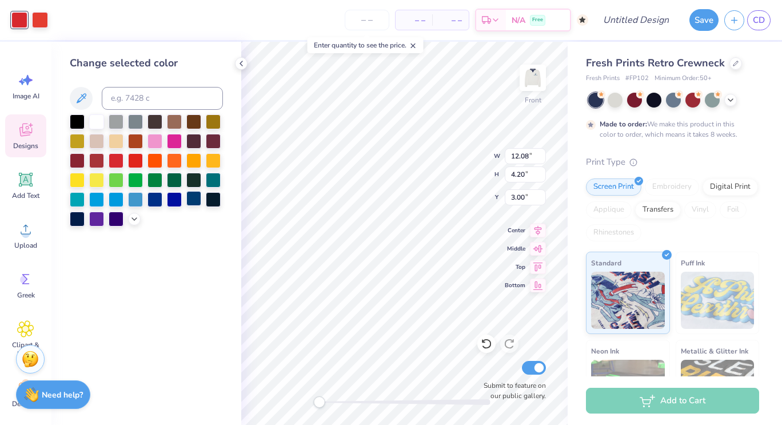
click at [197, 198] on div at bounding box center [193, 198] width 15 height 15
click at [212, 200] on div at bounding box center [213, 198] width 15 height 15
click at [198, 203] on div at bounding box center [193, 198] width 15 height 15
click at [191, 199] on div at bounding box center [193, 198] width 15 height 15
click at [77, 218] on div at bounding box center [77, 217] width 15 height 15
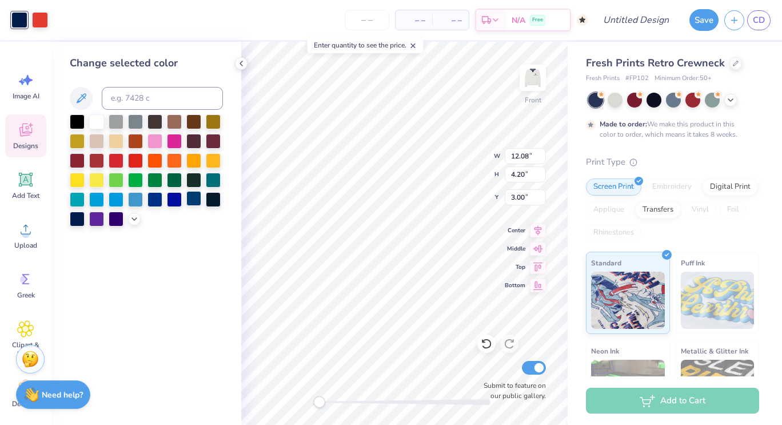
click at [193, 203] on div at bounding box center [193, 198] width 15 height 15
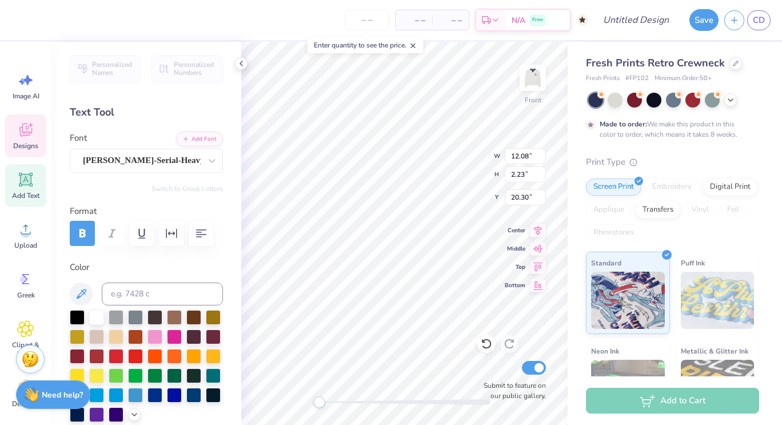
type input "3.99"
type input "1.37"
type input "22.86"
click at [85, 418] on div at bounding box center [77, 413] width 15 height 15
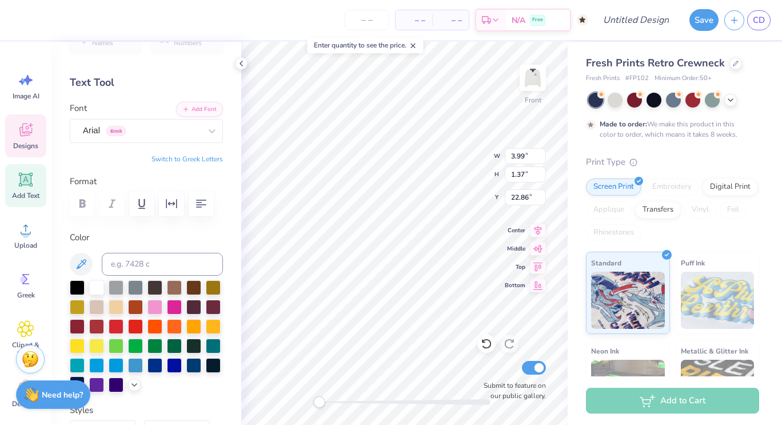
scroll to position [30, 0]
click at [167, 371] on div at bounding box center [174, 363] width 15 height 15
click at [186, 371] on div at bounding box center [193, 363] width 15 height 15
type input "12.08"
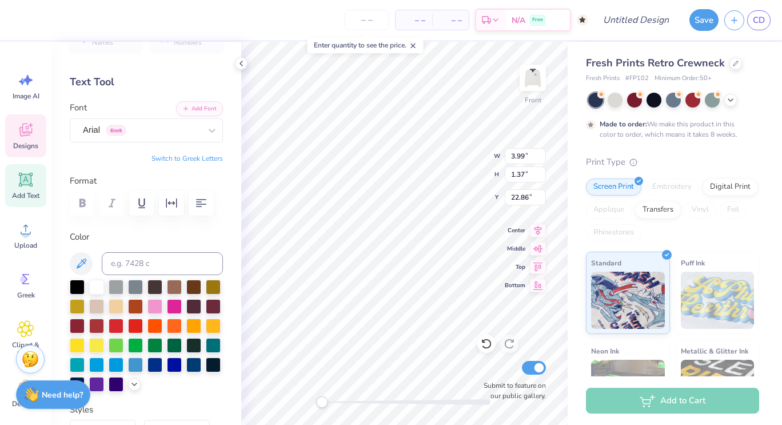
type input "2.23"
type input "20.30"
type textarea "C"
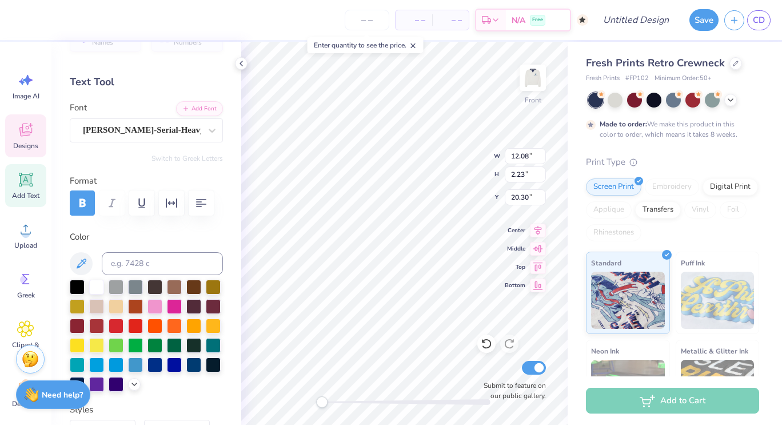
type textarea "t"
type textarea "Tigers For A Cure"
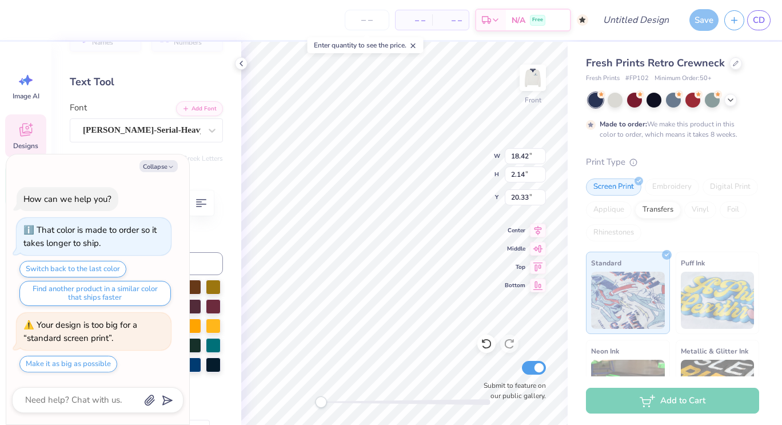
scroll to position [9, 1]
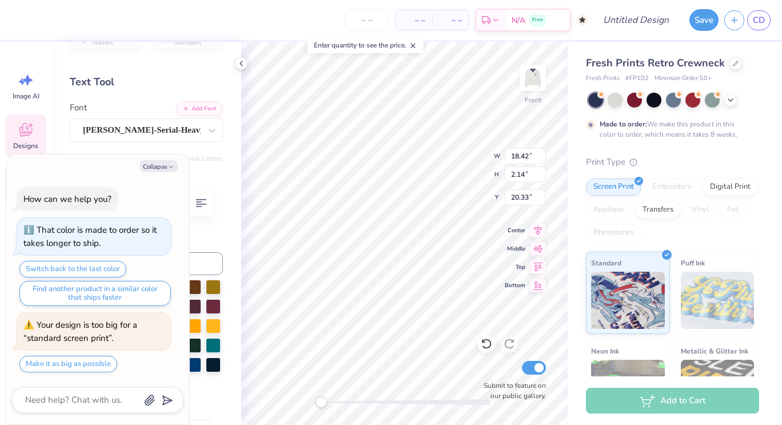
type textarea "x"
type input "3.99"
type input "1.37"
type input "22.86"
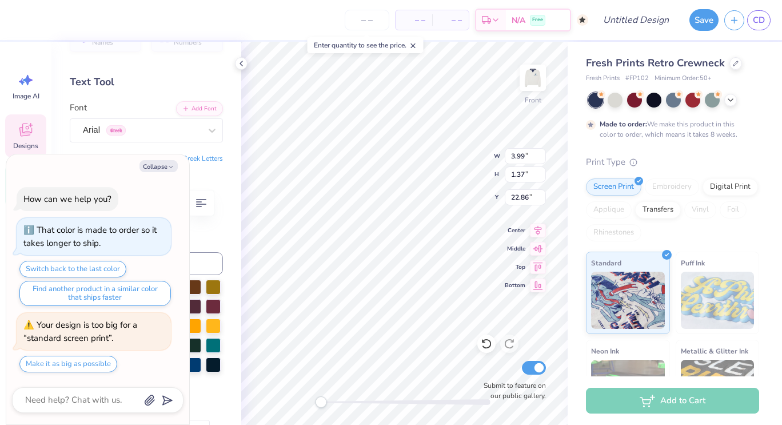
type textarea "x"
type textarea "RHO ALP"
type textarea "x"
type textarea "RHO AL"
type textarea "x"
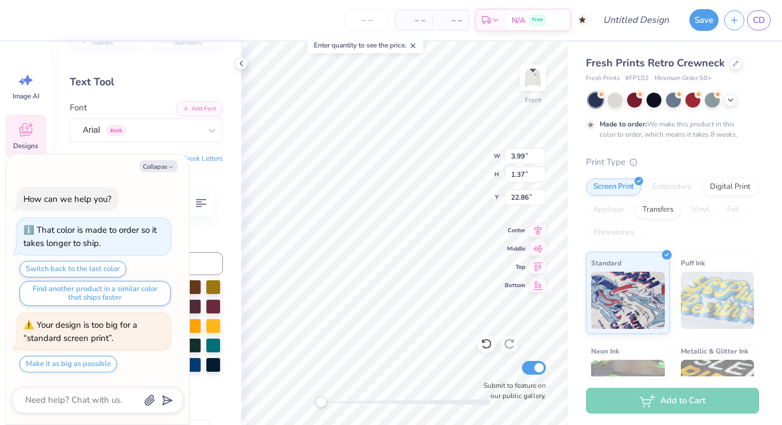
type textarea "RHO A"
type textarea "x"
type textarea "RHO"
type textarea "x"
type textarea "RHO"
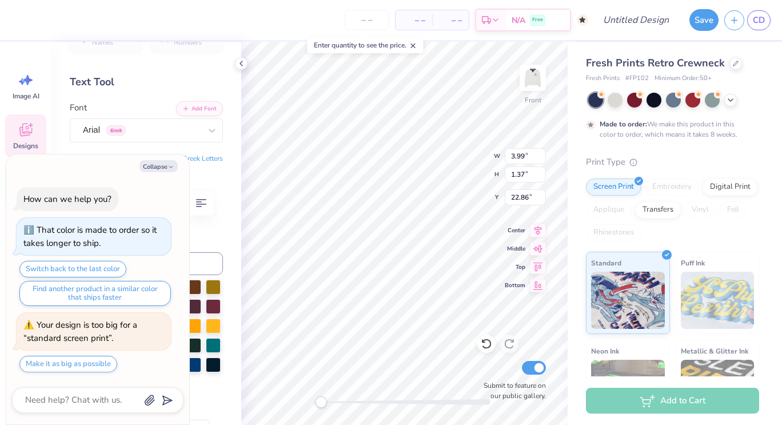
type textarea "x"
type textarea "RH"
type textarea "x"
type textarea "R"
type textarea "x"
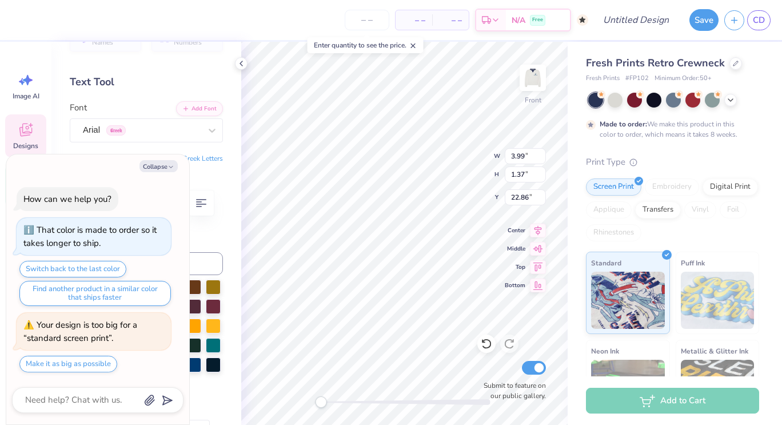
scroll to position [9, 1]
type textarea "x"
type textarea "s"
type textarea "x"
type textarea "s"
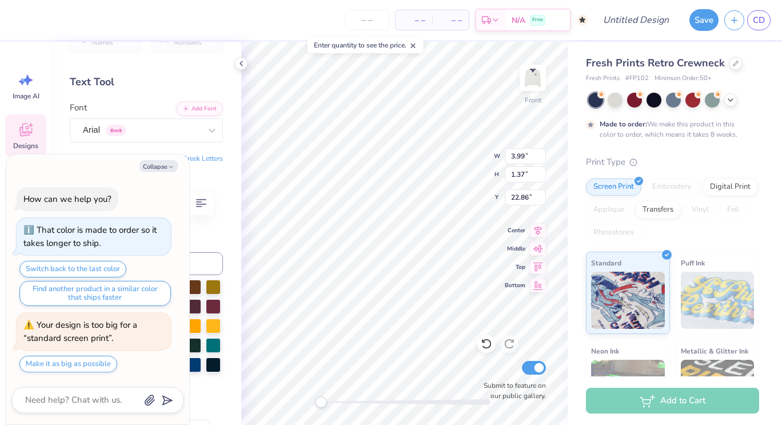
type textarea "x"
type textarea "s"
type textarea "x"
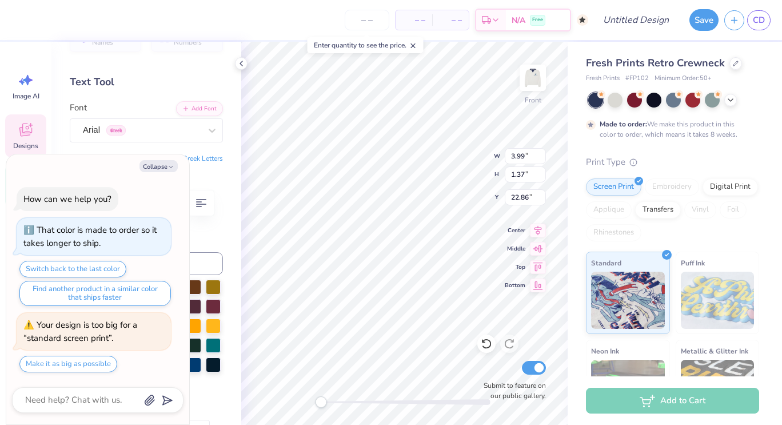
type textarea "su"
type textarea "x"
type textarea "sup"
type textarea "x"
type textarea "supp"
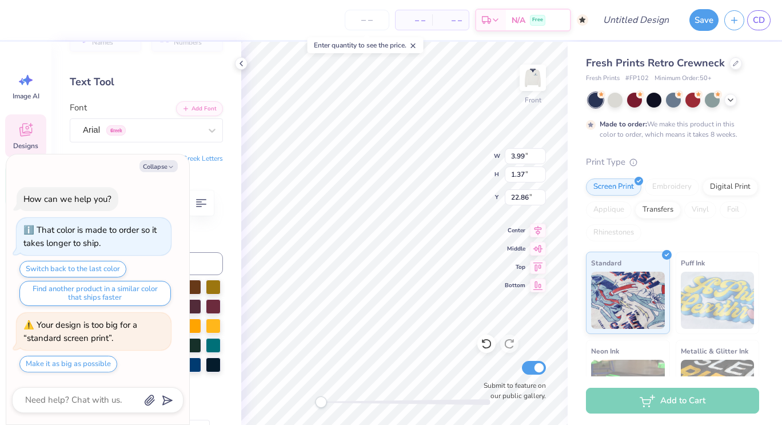
type textarea "x"
type textarea "suppo"
type textarea "x"
type textarea "support"
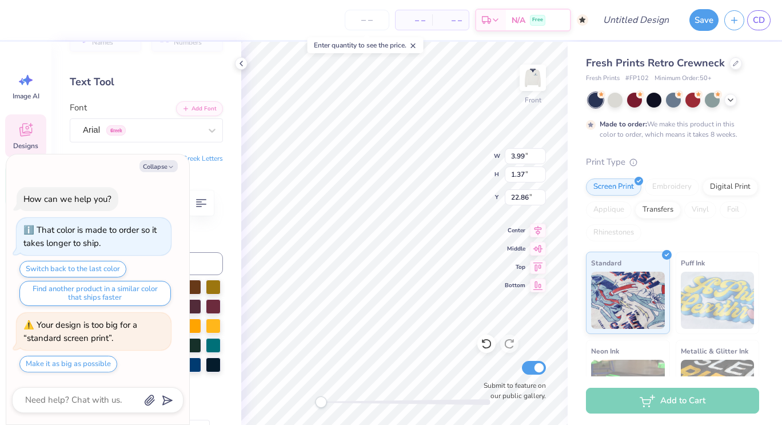
type textarea "x"
type textarea "support"
type textarea "x"
type textarea "support a"
type textarea "x"
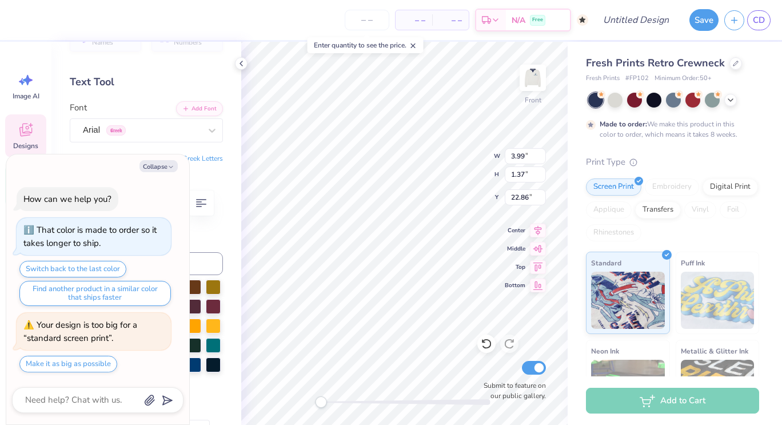
scroll to position [9, 3]
type textarea "support a c"
type textarea "x"
type textarea "support a cau"
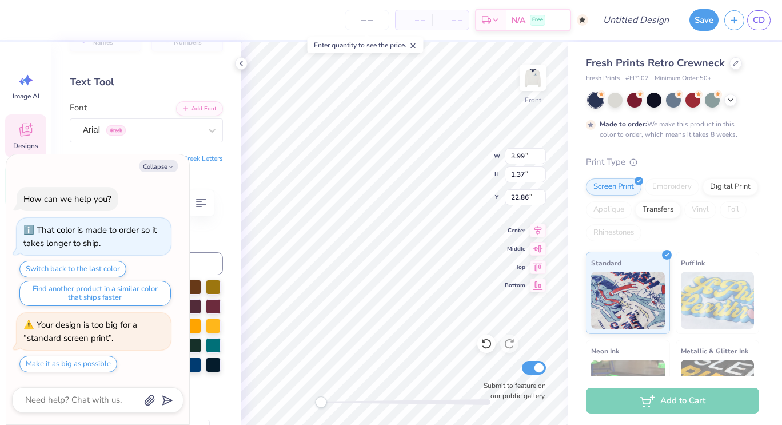
type textarea "x"
type textarea "support a caus"
type textarea "x"
type textarea "support a cause"
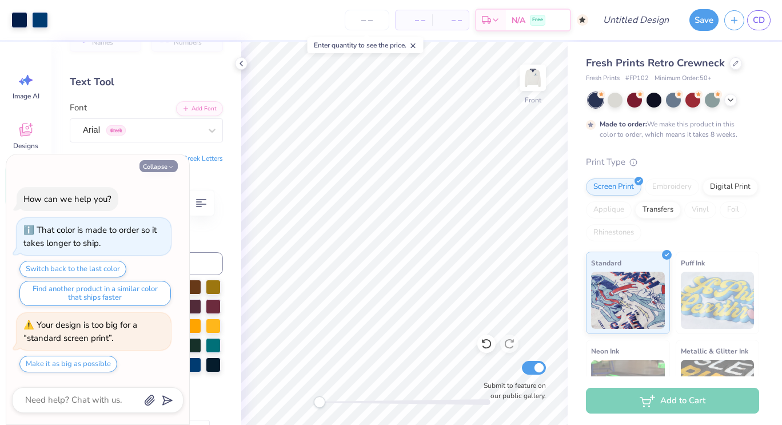
click at [160, 167] on button "Collapse" at bounding box center [158, 166] width 38 height 12
type textarea "x"
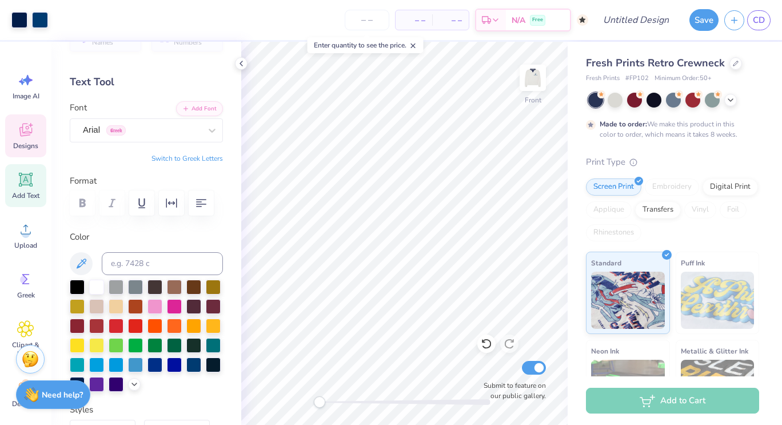
click at [17, 129] on icon at bounding box center [25, 129] width 17 height 17
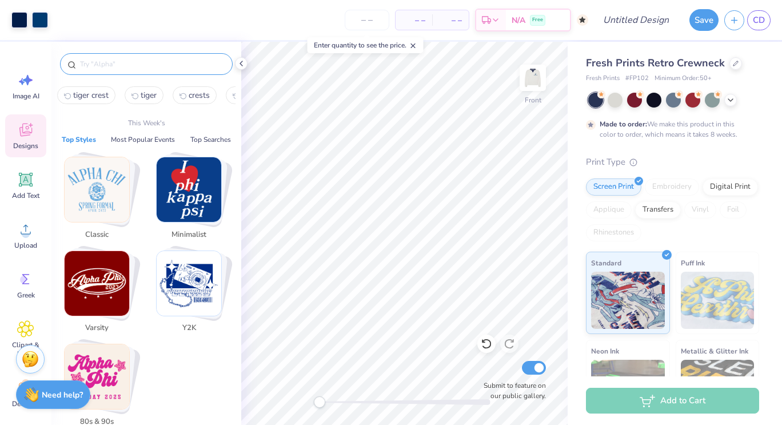
click at [141, 67] on input "text" at bounding box center [152, 63] width 146 height 11
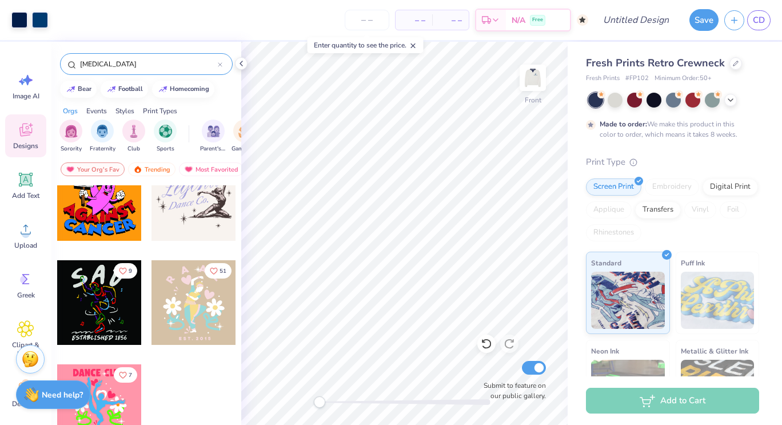
scroll to position [0, 0]
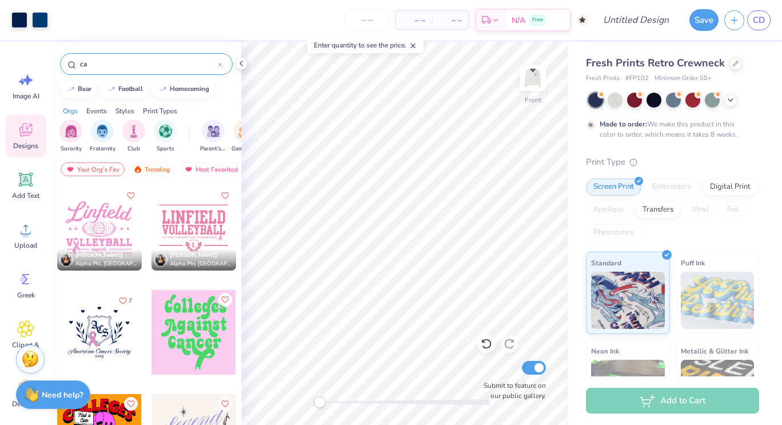
type input "c"
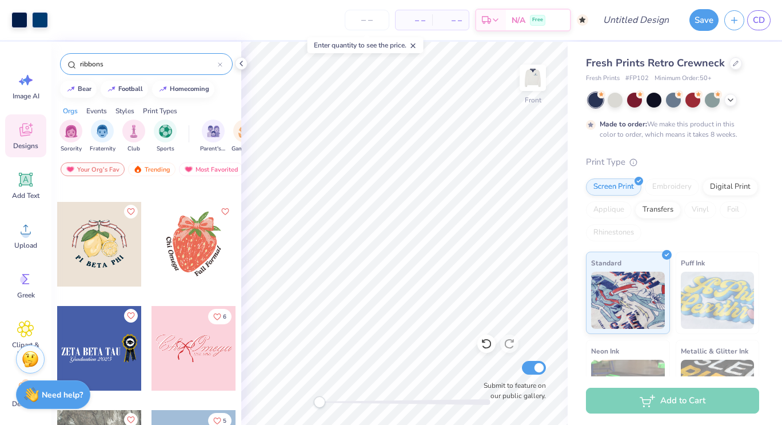
scroll to position [9494, 0]
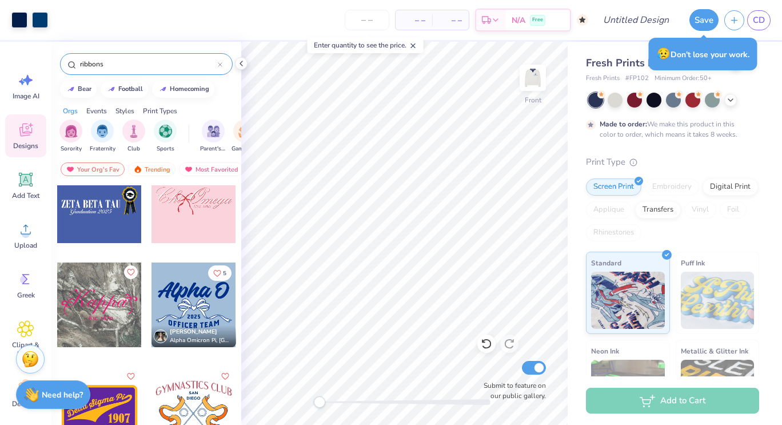
type input "ribbons"
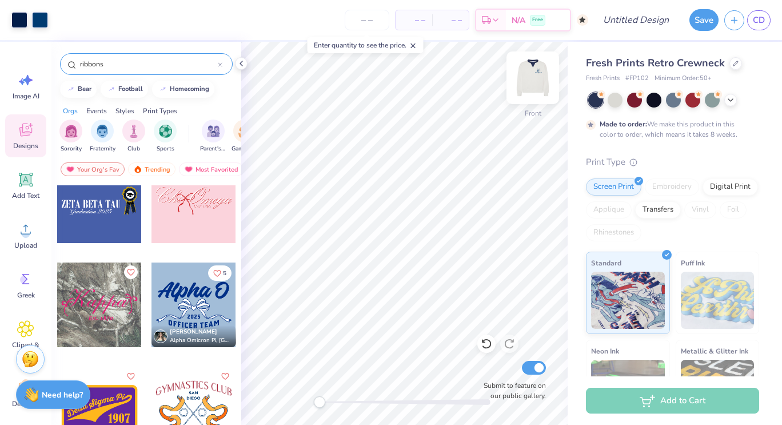
click at [532, 82] on img at bounding box center [533, 78] width 46 height 46
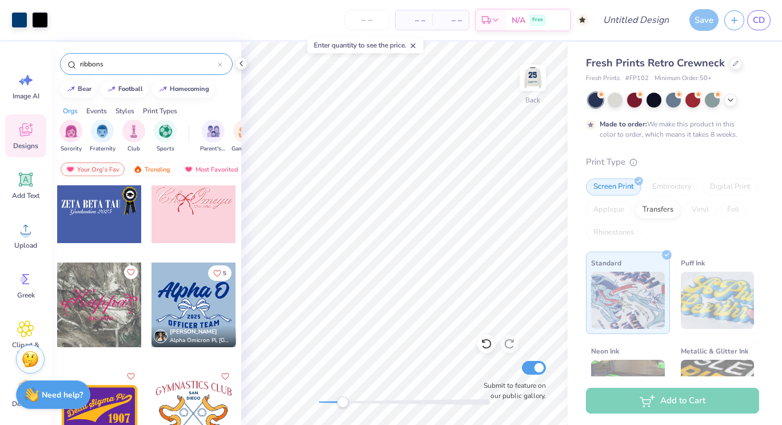
drag, startPoint x: 322, startPoint y: 401, endPoint x: 342, endPoint y: 402, distance: 20.0
click at [342, 402] on div "Accessibility label" at bounding box center [342, 401] width 11 height 11
click at [529, 89] on img at bounding box center [533, 78] width 46 height 46
click at [328, 398] on div at bounding box center [404, 401] width 171 height 11
click at [536, 85] on img at bounding box center [533, 78] width 46 height 46
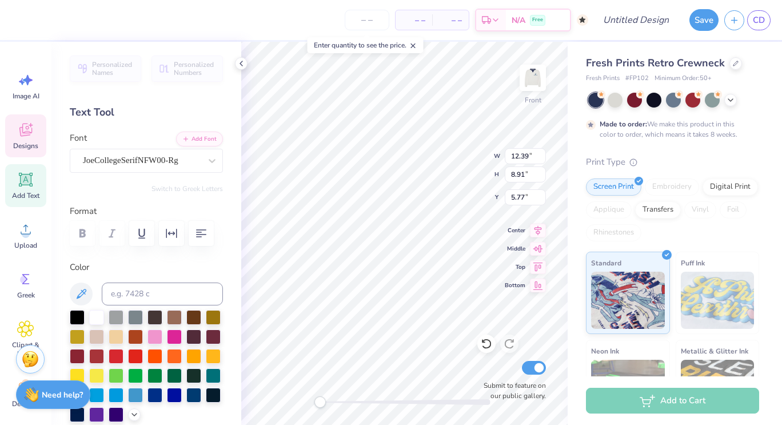
scroll to position [9, 1]
type textarea "26"
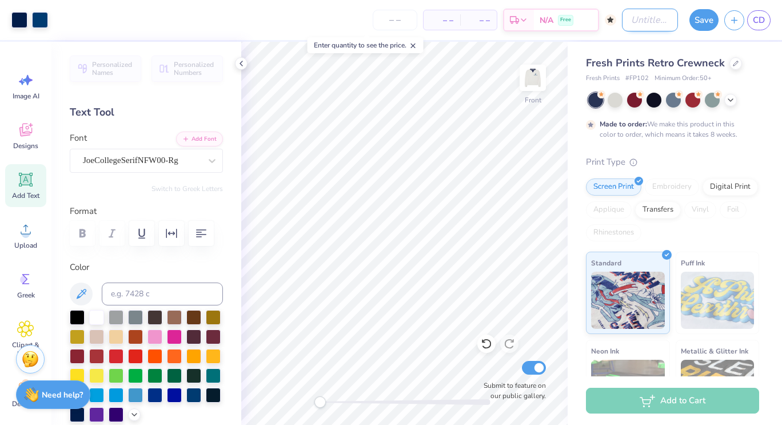
click at [654, 23] on input "Design Title" at bounding box center [650, 20] width 56 height 23
type input "save"
click at [396, 21] on input "number" at bounding box center [395, 20] width 45 height 21
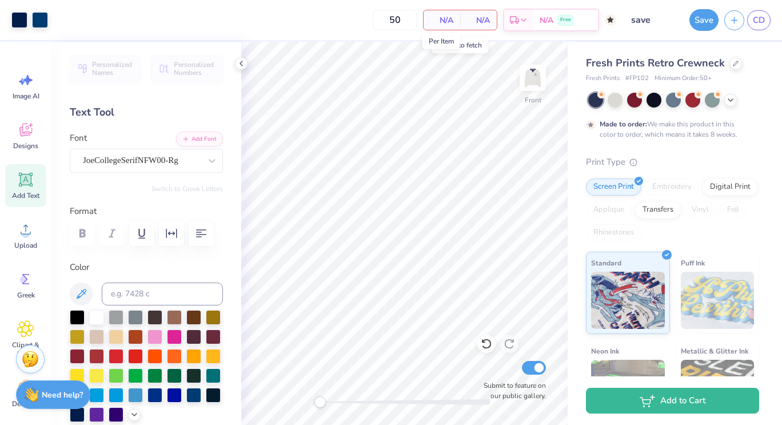
click at [445, 18] on span "N/A" at bounding box center [441, 20] width 23 height 12
click at [401, 17] on input "50" at bounding box center [395, 20] width 45 height 21
type input "5"
type input "60"
click at [551, 24] on span "N/A" at bounding box center [547, 22] width 14 height 12
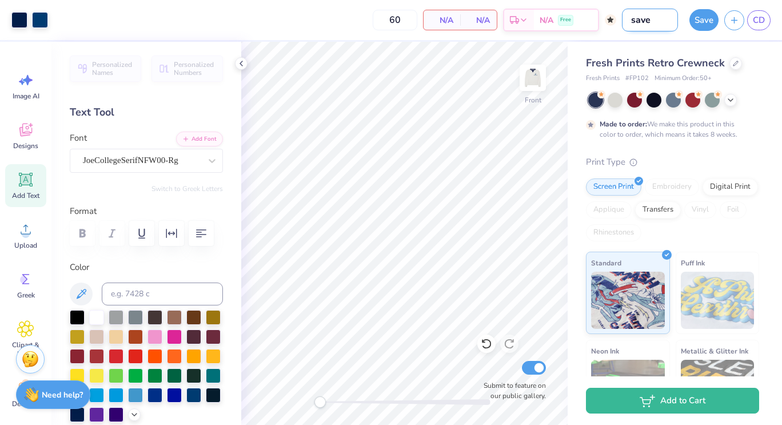
click at [641, 22] on input "save" at bounding box center [650, 20] width 56 height 23
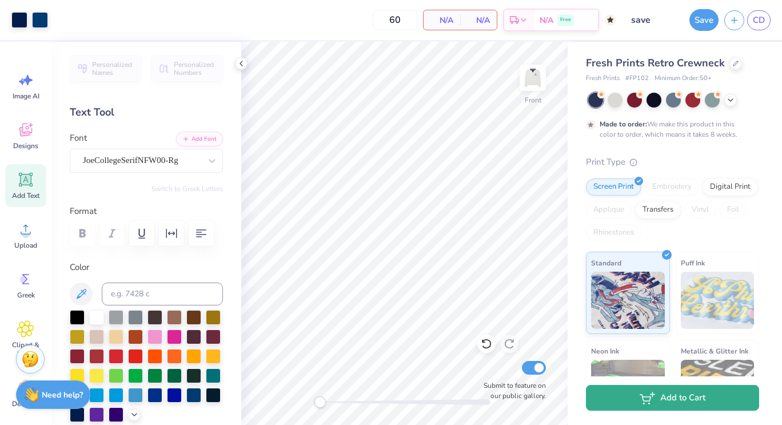
click at [677, 409] on button "Add to Cart" at bounding box center [672, 398] width 173 height 26
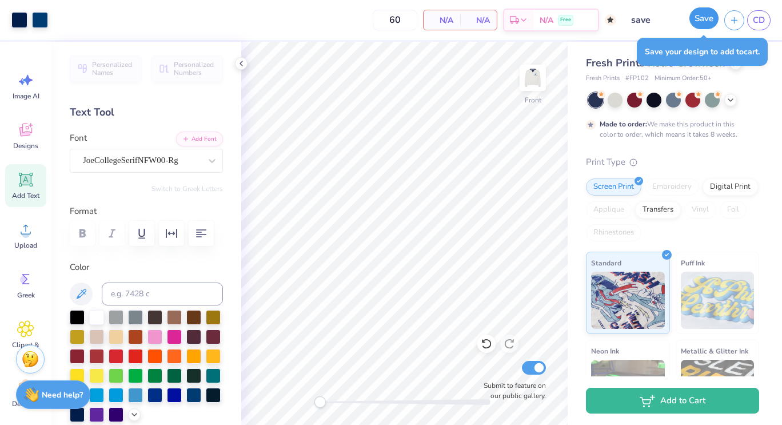
click at [701, 22] on button "Save" at bounding box center [703, 18] width 29 height 22
click at [689, 395] on div "Add to Cart" at bounding box center [672, 401] width 173 height 26
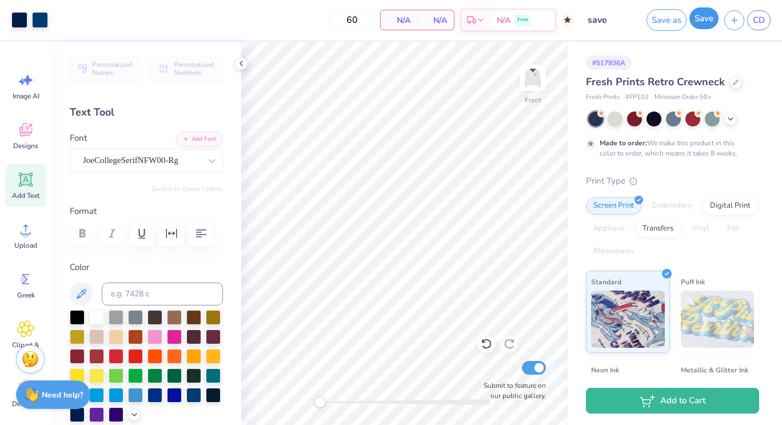
click at [701, 21] on button "Save" at bounding box center [703, 18] width 29 height 22
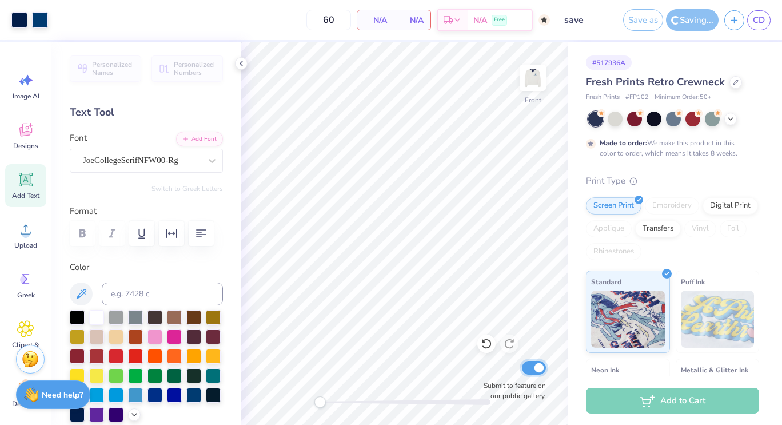
click at [539, 371] on input "Submit to feature on our public gallery." at bounding box center [534, 368] width 24 height 14
click at [534, 373] on input "Submit to feature on our public gallery." at bounding box center [534, 368] width 24 height 14
checkbox input "true"
